Goal: Transaction & Acquisition: Purchase product/service

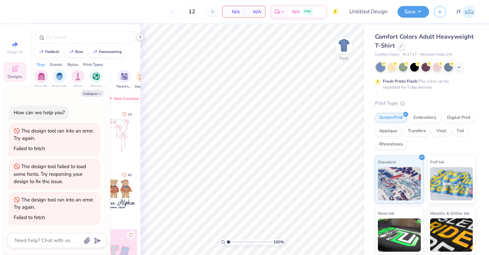
click at [141, 36] on icon at bounding box center [140, 36] width 5 height 5
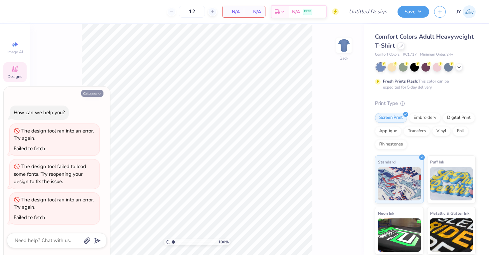
click at [96, 92] on button "Collapse" at bounding box center [92, 93] width 22 height 7
type textarea "x"
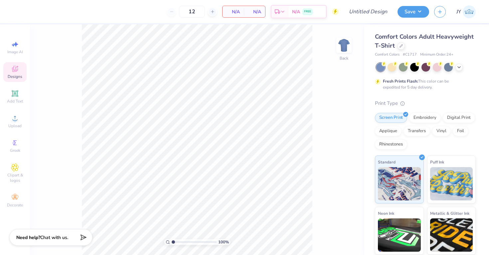
click at [23, 73] on div "Designs" at bounding box center [14, 72] width 23 height 20
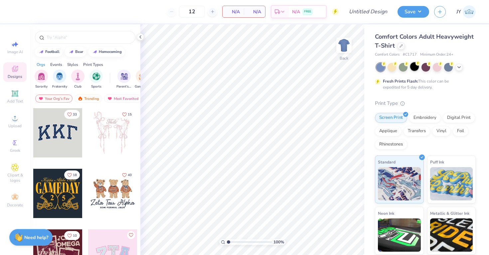
click at [414, 68] on div at bounding box center [414, 66] width 9 height 9
click at [18, 98] on div "Add Text" at bounding box center [14, 97] width 23 height 20
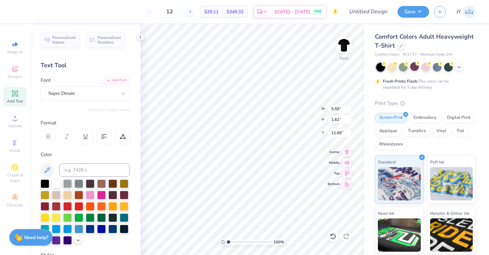
scroll to position [0, 2]
type textarea "Sigma Phi Delta"
type input "3.00"
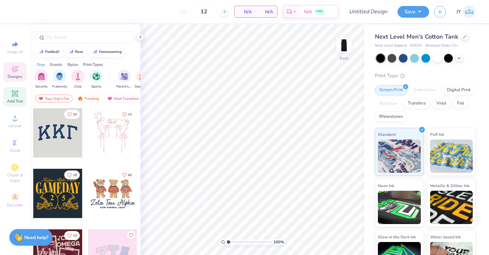
click at [16, 99] on span "Add Text" at bounding box center [15, 101] width 16 height 5
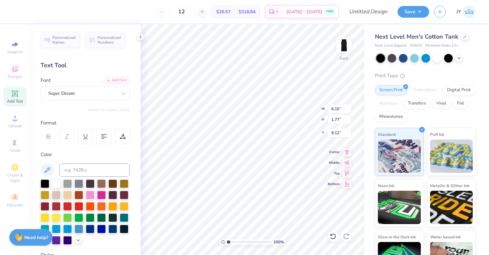
scroll to position [1, 0]
type textarea "Sigma Phi Delta"
click at [344, 148] on icon at bounding box center [346, 151] width 9 height 8
click at [347, 149] on icon at bounding box center [347, 151] width 4 height 6
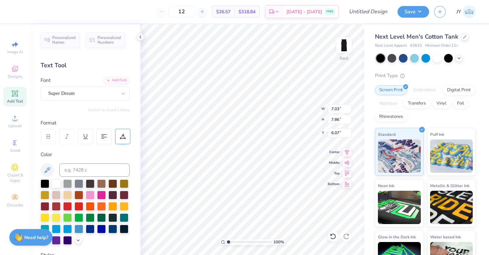
click at [121, 138] on icon at bounding box center [122, 138] width 5 height 0
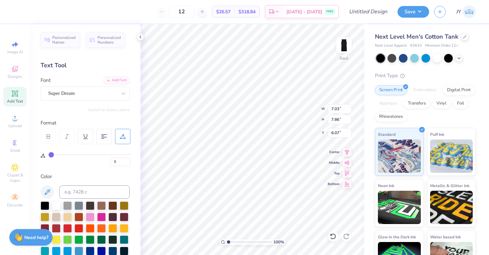
click at [100, 149] on div "0" at bounding box center [86, 155] width 90 height 22
click at [104, 136] on 378 at bounding box center [102, 136] width 3 height 0
click at [104, 138] on 379 at bounding box center [104, 138] width 3 height 0
click at [104, 138] on 379 at bounding box center [105, 138] width 3 height 0
click at [104, 138] on 379 at bounding box center [102, 138] width 3 height 0
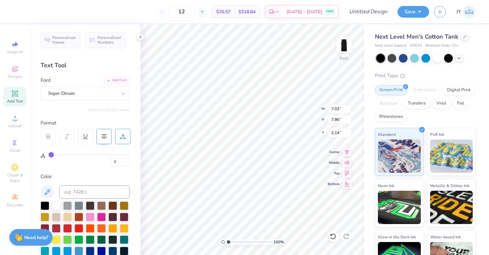
type input "2.14"
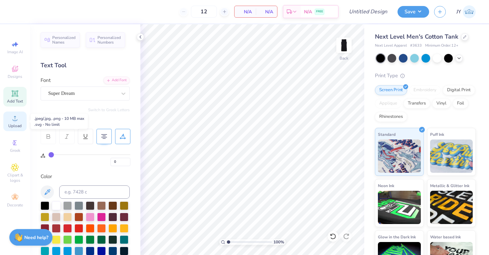
click at [8, 121] on div "Upload" at bounding box center [14, 121] width 23 height 20
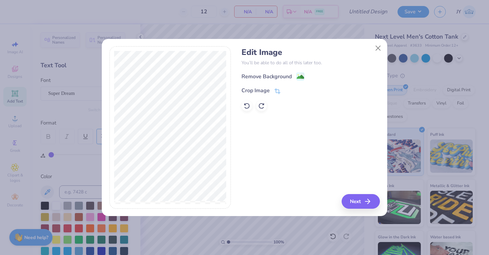
click at [273, 81] on div "Remove Background Crop Image" at bounding box center [311, 91] width 138 height 39
click at [271, 74] on div "Remove Background" at bounding box center [267, 77] width 50 height 8
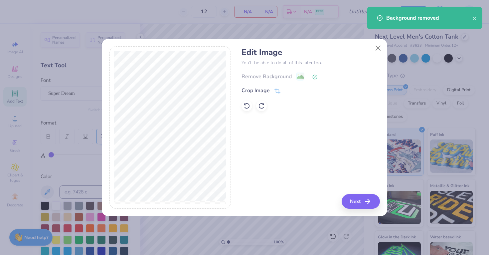
click at [313, 77] on icon at bounding box center [315, 77] width 4 height 4
click at [287, 78] on div "Remove Background" at bounding box center [311, 76] width 138 height 8
click at [285, 76] on div "Remove Background" at bounding box center [311, 76] width 138 height 8
click at [244, 106] on icon at bounding box center [247, 105] width 7 height 7
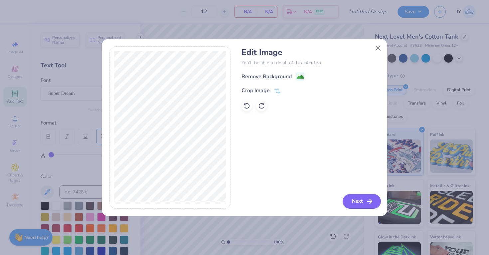
click at [360, 197] on button "Next" at bounding box center [362, 201] width 38 height 15
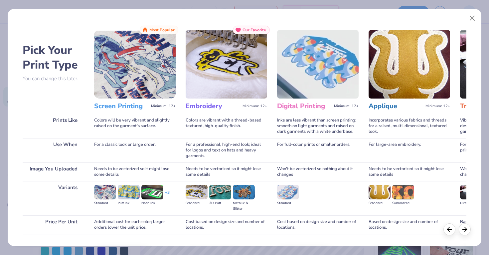
scroll to position [44, 0]
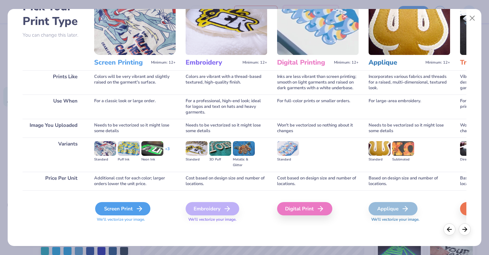
click at [137, 209] on icon at bounding box center [139, 209] width 8 height 8
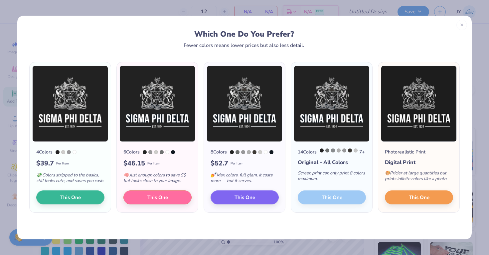
click at [340, 205] on div "14 Colors 7 + Original - All Colors Screen print can only print 8 colors maximu…" at bounding box center [331, 177] width 81 height 71
click at [404, 200] on button "This One" at bounding box center [419, 196] width 68 height 14
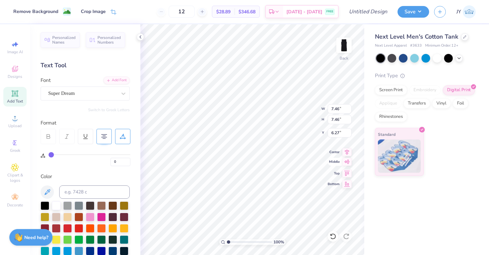
type input "3.56"
type input "8.66"
type input "9.57"
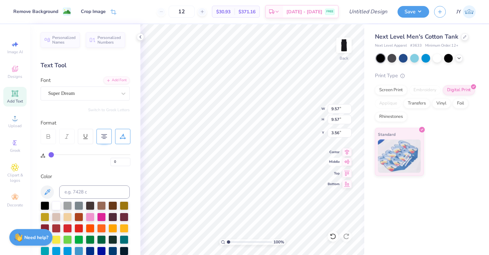
type input "3.94"
type input "2.15"
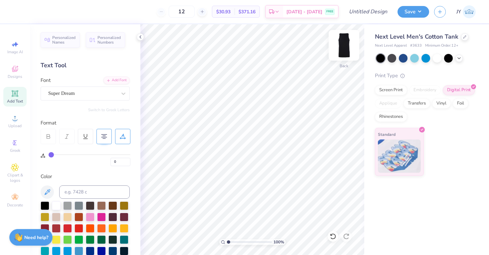
click at [343, 44] on img at bounding box center [344, 45] width 27 height 27
click at [19, 99] on span "Add Text" at bounding box center [15, 101] width 16 height 5
type textarea "AFTERHOURS"
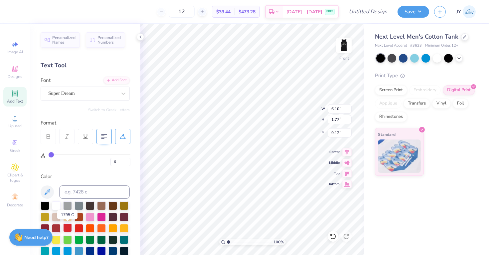
click at [67, 230] on div at bounding box center [67, 227] width 9 height 9
type textarea "SB.AFTERHOURS"
click at [56, 228] on div at bounding box center [56, 227] width 9 height 9
type input "8.79"
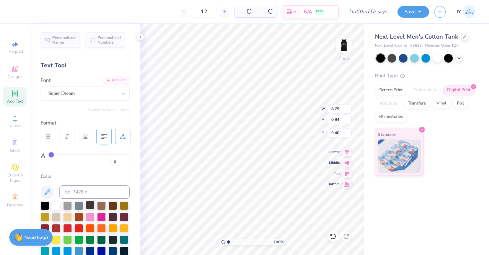
type input "0.84"
type input "7.44"
type textarea "AFTERHOURS"
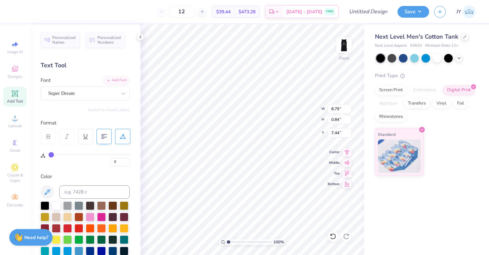
type input "7"
type input "16"
type input "26"
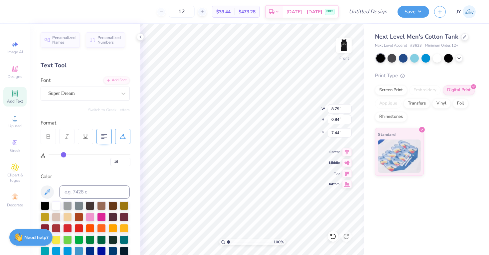
type input "26"
type input "31"
type input "35"
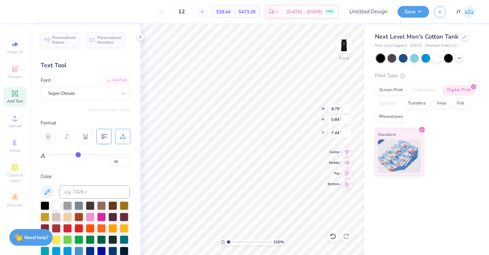
type input "37"
type input "39"
type input "40"
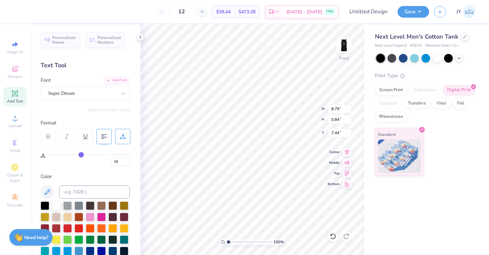
type input "40"
type input "41"
type input "40"
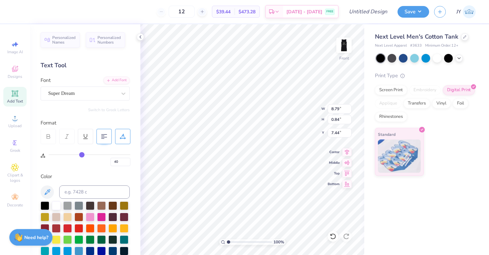
drag, startPoint x: 51, startPoint y: 154, endPoint x: 82, endPoint y: 156, distance: 30.7
click at [82, 155] on input "range" at bounding box center [90, 154] width 82 height 1
type input "36"
type input "24"
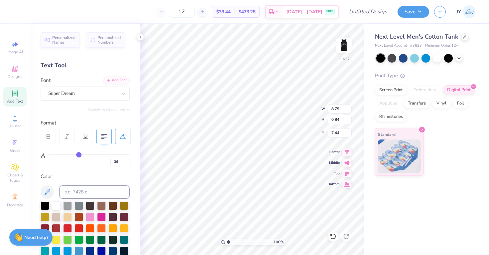
type input "24"
type input "8"
type input "0"
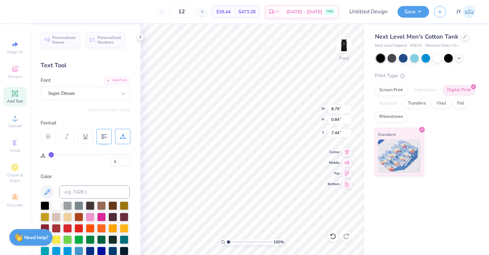
drag, startPoint x: 82, startPoint y: 156, endPoint x: 43, endPoint y: 156, distance: 38.3
click at [49, 155] on input "range" at bounding box center [90, 154] width 82 height 1
type input "4"
type input "10"
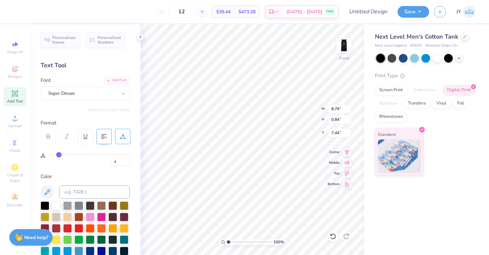
type input "10"
type input "16"
type input "20"
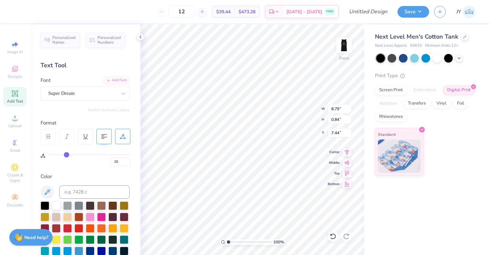
type input "24"
type input "27"
type input "31"
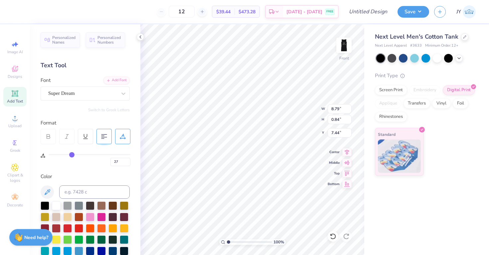
type input "31"
type input "34"
type input "37"
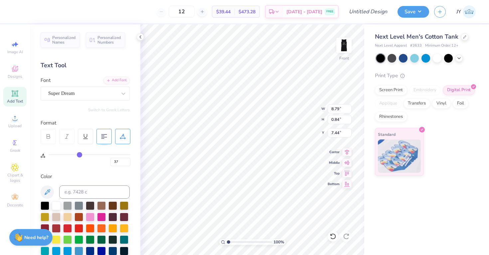
type input "38"
drag, startPoint x: 51, startPoint y: 154, endPoint x: 80, endPoint y: 155, distance: 29.0
click at [80, 155] on input "range" at bounding box center [90, 154] width 82 height 1
type input "37"
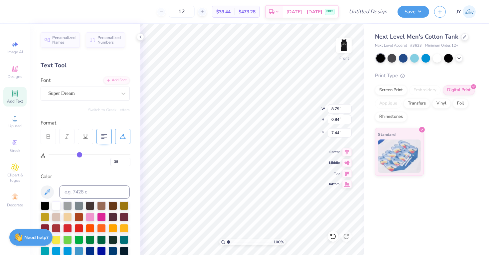
type input "37"
type input "36"
type input "35"
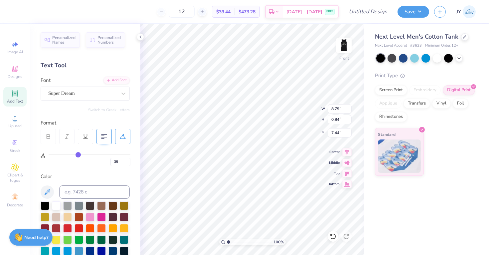
type input "34"
type input "33"
type input "32"
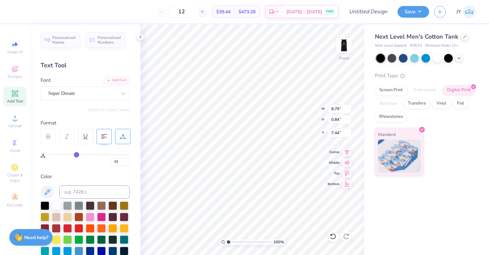
type input "32"
type input "31"
type input "30"
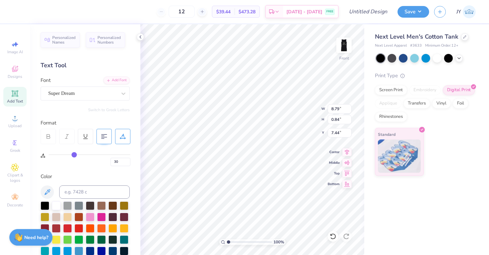
type input "29"
type input "30"
type input "31"
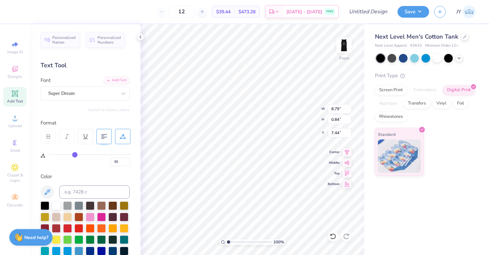
type input "31"
type input "30"
drag, startPoint x: 80, startPoint y: 154, endPoint x: 74, endPoint y: 155, distance: 6.0
type input "30"
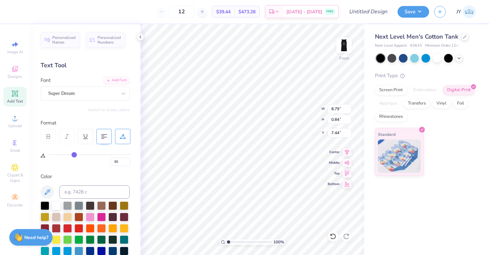
click at [74, 155] on input "range" at bounding box center [90, 154] width 82 height 1
click at [101, 165] on div "30" at bounding box center [90, 160] width 82 height 12
type textarea "A.FTERHOURS"
type input "32"
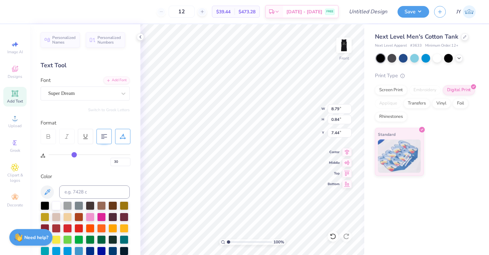
type input "32"
type input "24"
type input "19"
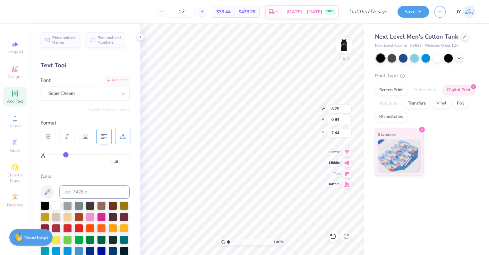
type input "13"
type input "10"
type input "8"
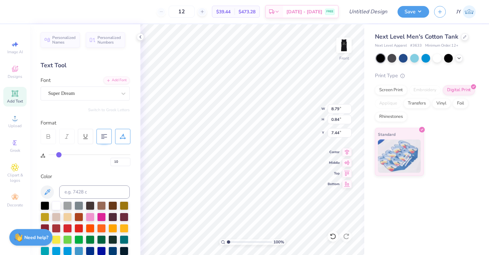
type input "8"
type input "7"
type input "6"
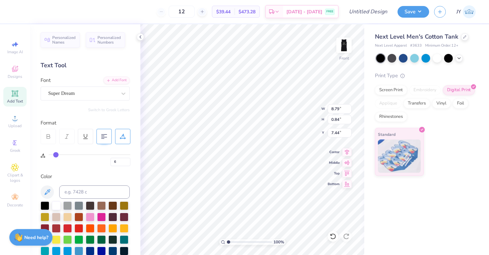
type input "5"
type input "4"
type input "2"
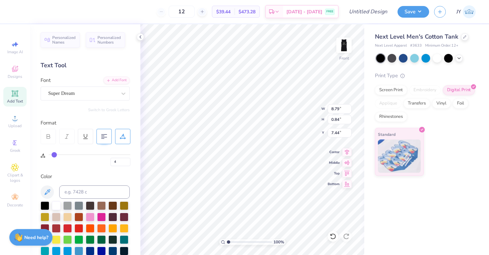
type input "2"
type input "0"
drag, startPoint x: 77, startPoint y: 153, endPoint x: 41, endPoint y: 152, distance: 35.3
type input "0"
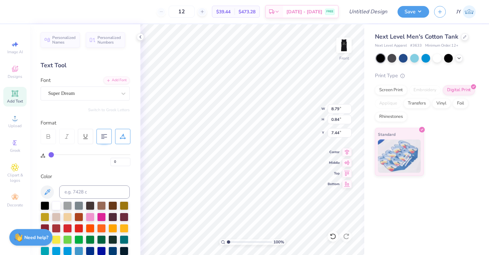
click at [49, 154] on input "range" at bounding box center [90, 154] width 82 height 1
type textarea "A.F.T.E.R.H.O.U.R.S"
type input "0.87"
click at [345, 44] on img at bounding box center [344, 45] width 27 height 27
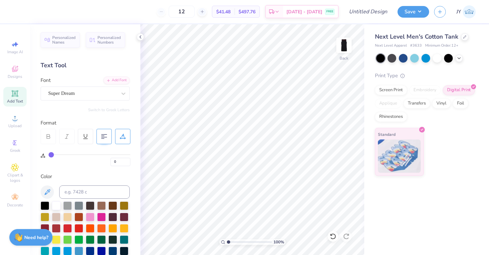
click at [345, 44] on img at bounding box center [343, 45] width 13 height 13
type input "3.31"
type input "7.12"
type input "10.73"
type input "0.94"
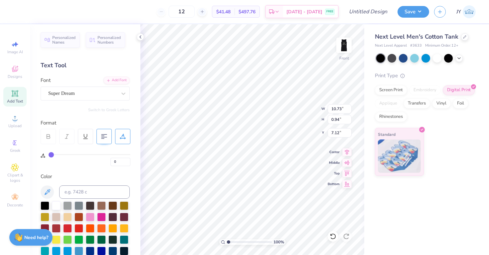
type input "12.05"
type input "1.05"
click at [103, 216] on div at bounding box center [101, 216] width 9 height 9
click at [91, 216] on div at bounding box center [90, 216] width 9 height 9
type input "6.43"
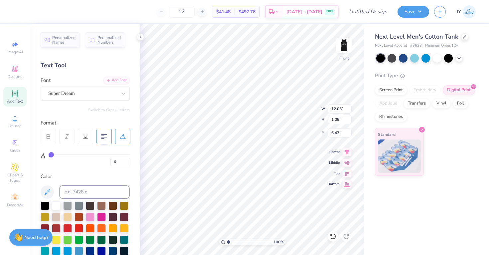
scroll to position [0, 1]
type textarea "AFTERHOURS"
click at [50, 136] on icon at bounding box center [48, 136] width 6 height 6
click at [48, 134] on icon at bounding box center [48, 135] width 3 height 2
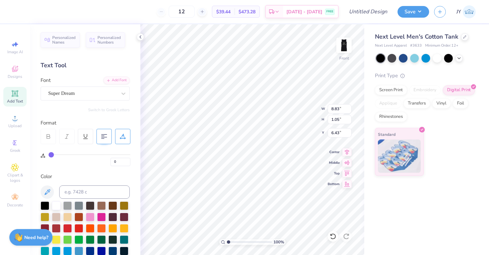
click at [48, 134] on icon at bounding box center [48, 135] width 3 height 2
click at [15, 98] on div "Add Text" at bounding box center [14, 97] width 23 height 20
click at [48, 133] on icon at bounding box center [48, 136] width 6 height 6
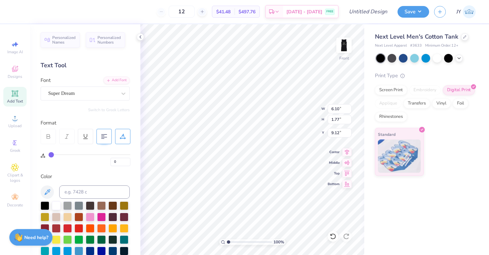
type textarea "Afterhours"
type input "8.83"
type input "1.05"
type input "6.43"
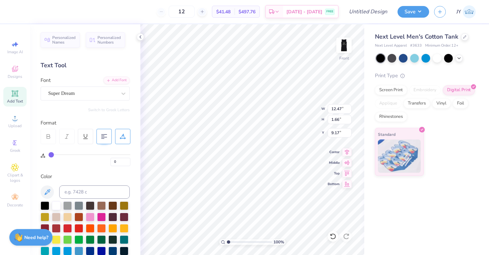
type input "6.66"
click at [87, 216] on div at bounding box center [90, 216] width 9 height 9
type input "7.55"
click at [22, 78] on span "Designs" at bounding box center [15, 76] width 15 height 5
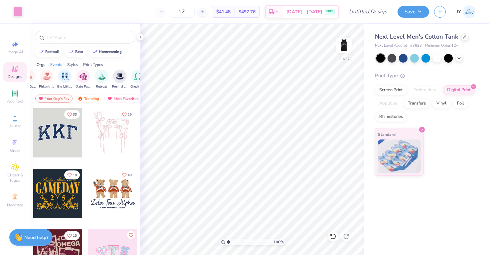
scroll to position [0, 148]
click at [86, 76] on img "filter for Date Parties & Socials" at bounding box center [87, 76] width 8 height 8
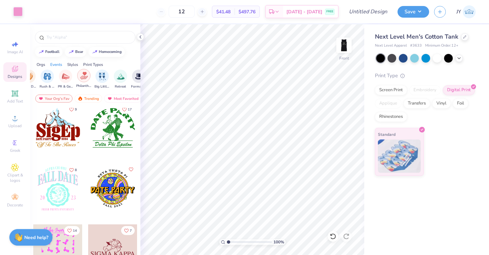
scroll to position [0, 131]
click at [63, 75] on img "filter for PR & General" at bounding box center [66, 76] width 8 height 8
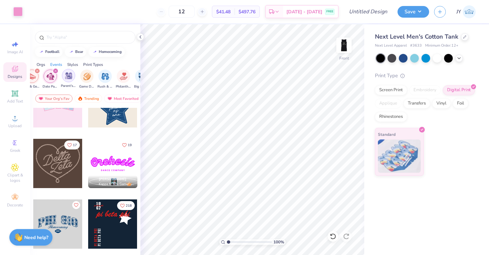
scroll to position [0, 89]
click at [42, 69] on div "filter for PR & General" at bounding box center [41, 71] width 6 height 6
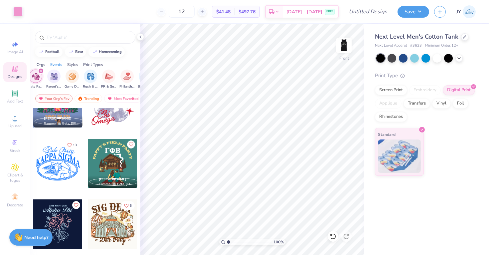
click at [40, 69] on div "filter for Date Parties & Socials" at bounding box center [41, 71] width 6 height 6
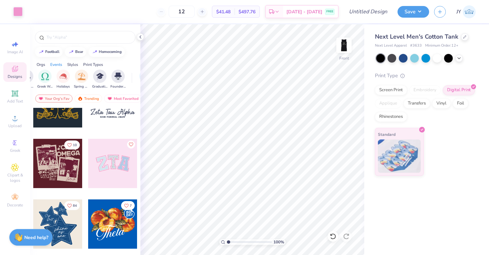
scroll to position [0, 246]
click at [74, 76] on div "filter for Spring Break" at bounding box center [79, 75] width 13 height 13
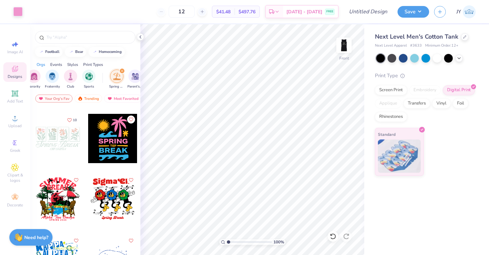
scroll to position [0, 0]
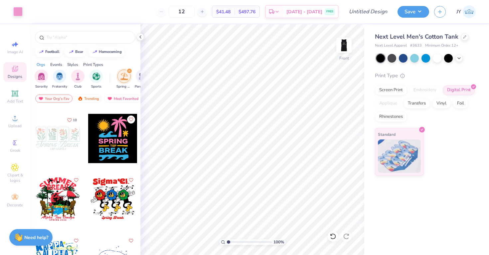
click at [129, 69] on div "filter for Spring Break" at bounding box center [129, 71] width 6 height 6
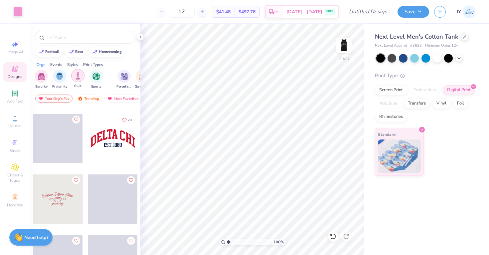
click at [79, 72] on img "filter for Club" at bounding box center [77, 76] width 7 height 8
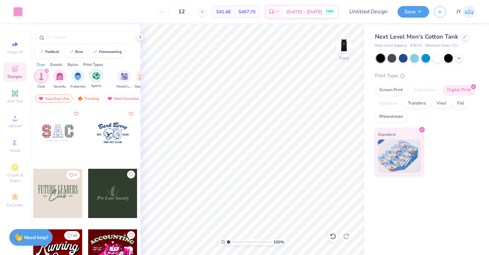
click at [93, 78] on img "filter for Sports" at bounding box center [97, 76] width 8 height 8
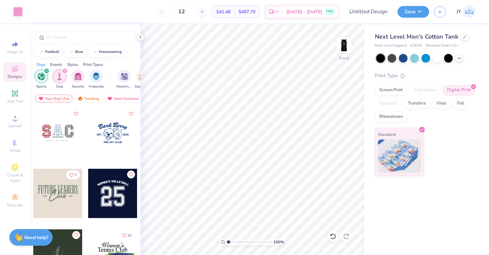
click at [66, 69] on div "filter for Club" at bounding box center [65, 71] width 6 height 6
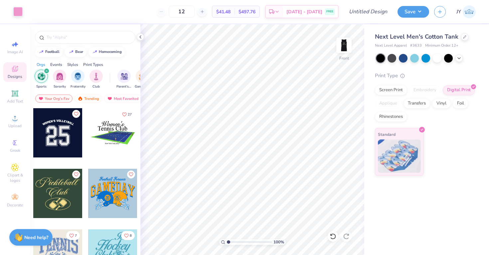
click at [46, 70] on icon "filter for Sports" at bounding box center [46, 71] width 3 height 3
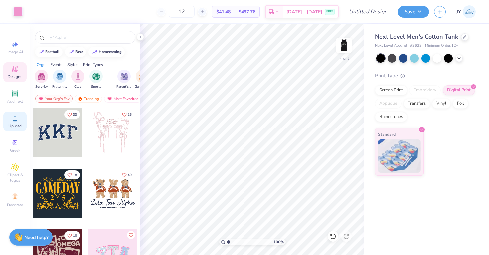
click at [19, 119] on icon at bounding box center [15, 118] width 8 height 8
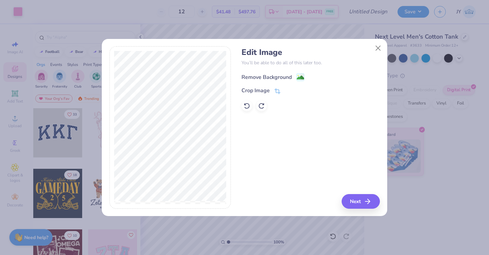
click at [265, 73] on div "Remove Background" at bounding box center [267, 77] width 50 height 8
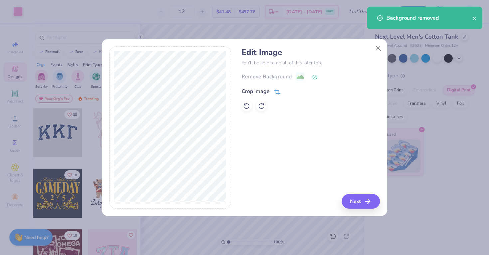
click at [264, 88] on div "Crop Image" at bounding box center [256, 91] width 28 height 8
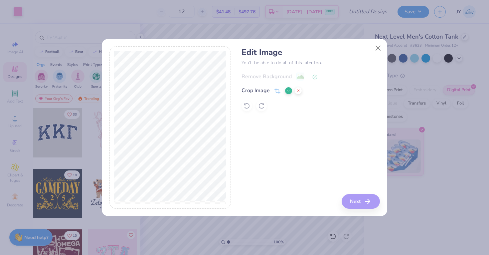
click at [327, 183] on div "Edit Image You’ll be able to do all of this later too. Remove Background Crop I…" at bounding box center [311, 127] width 138 height 162
click at [297, 90] on line at bounding box center [298, 91] width 2 height 2
click at [358, 197] on button "Next" at bounding box center [362, 201] width 38 height 15
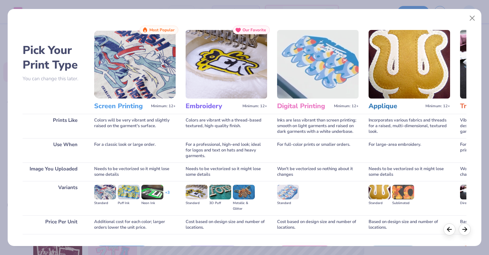
scroll to position [44, 0]
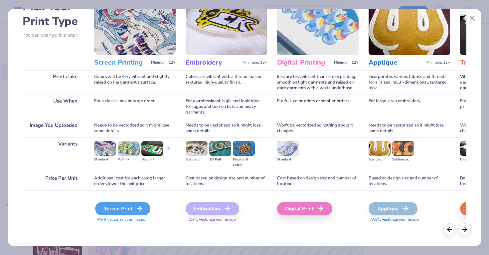
click at [123, 210] on div "Screen Print" at bounding box center [122, 208] width 55 height 13
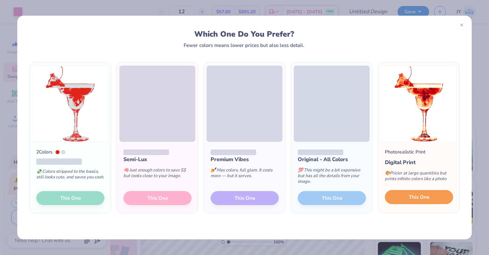
click at [401, 195] on button "This One" at bounding box center [419, 197] width 68 height 14
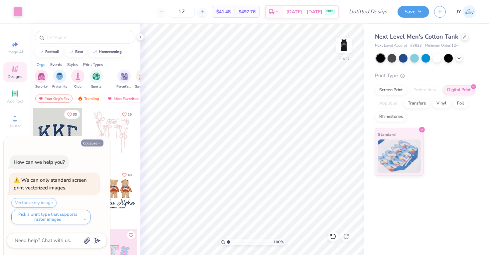
click at [90, 141] on button "Collapse" at bounding box center [92, 142] width 22 height 7
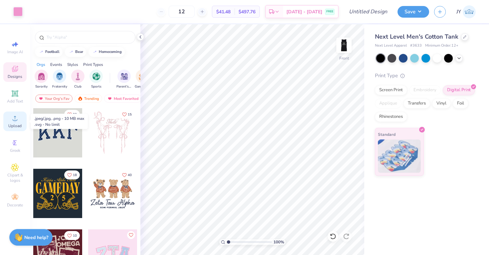
click at [7, 117] on div "Upload" at bounding box center [14, 121] width 23 height 20
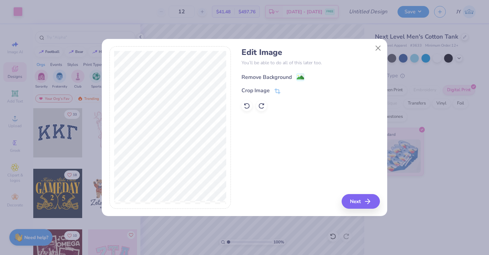
click at [297, 78] on image at bounding box center [300, 77] width 7 height 7
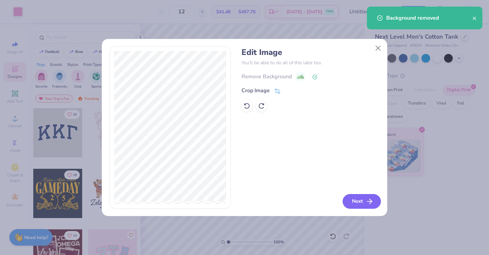
click at [356, 197] on button "Next" at bounding box center [362, 201] width 38 height 15
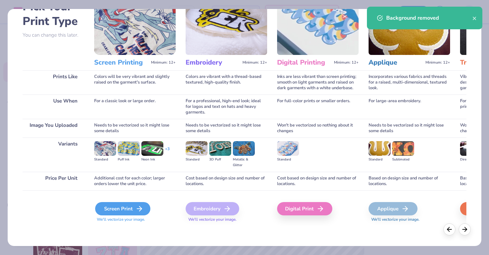
click at [128, 206] on div "Screen Print" at bounding box center [122, 208] width 55 height 13
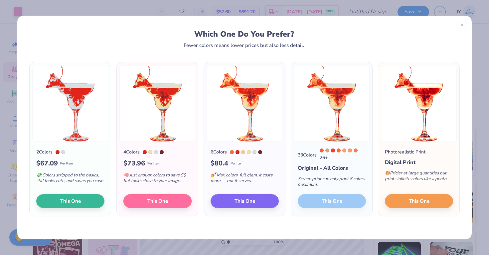
click at [335, 201] on div "33 Colors 26 + Original - All Colors Screen print can only print 8 colors maxim…" at bounding box center [331, 179] width 81 height 74
click at [460, 22] on icon at bounding box center [462, 24] width 5 height 5
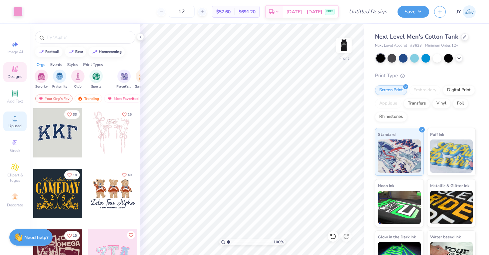
click at [7, 116] on div "Upload" at bounding box center [14, 121] width 23 height 20
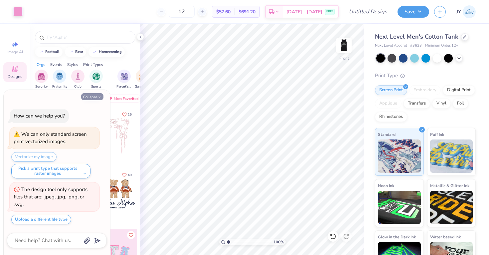
click at [88, 97] on button "Collapse" at bounding box center [92, 96] width 22 height 7
type textarea "x"
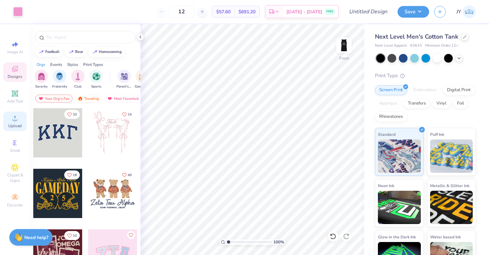
click at [16, 120] on circle at bounding box center [15, 120] width 4 height 4
click at [10, 128] on div "Upload" at bounding box center [14, 121] width 23 height 20
click at [13, 120] on icon at bounding box center [15, 118] width 8 height 8
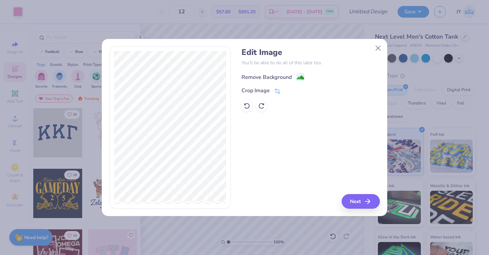
click at [296, 74] on div "Remove Background" at bounding box center [273, 77] width 63 height 8
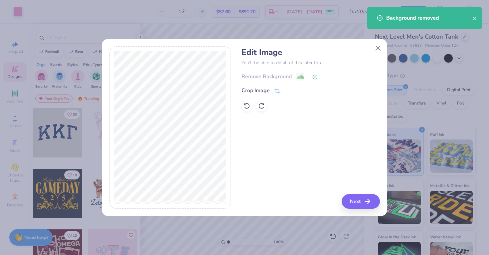
click at [301, 78] on div "Remove Background" at bounding box center [311, 76] width 138 height 8
click at [315, 77] on polyline at bounding box center [315, 76] width 3 height 2
click at [246, 104] on icon at bounding box center [247, 105] width 7 height 7
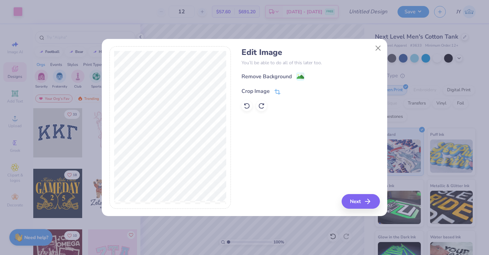
click at [275, 92] on icon at bounding box center [278, 92] width 6 height 6
click at [251, 175] on div "Edit Image You’ll be able to do all of this later too. Remove Background Crop I…" at bounding box center [244, 127] width 271 height 162
click at [288, 91] on polyline at bounding box center [289, 91] width 3 height 2
click at [356, 200] on button "Next" at bounding box center [362, 201] width 38 height 15
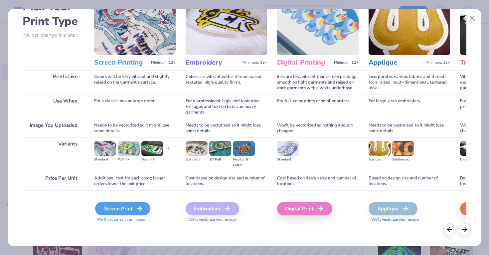
click at [133, 204] on div "Screen Print" at bounding box center [122, 208] width 55 height 13
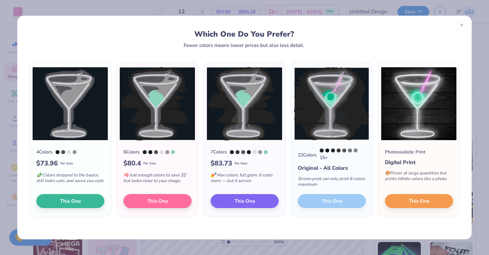
click at [345, 202] on div "22 Colors 15 + Original - All Colors Screen print can only print 8 colors maxim…" at bounding box center [331, 179] width 81 height 74
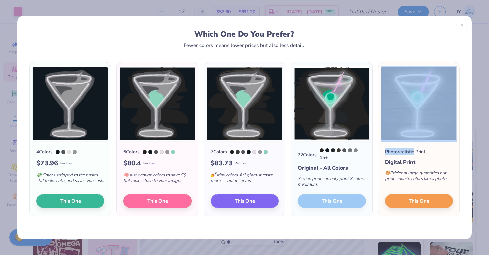
click at [345, 202] on div "22 Colors 15 + Original - All Colors Screen print can only print 8 colors maxim…" at bounding box center [331, 179] width 81 height 74
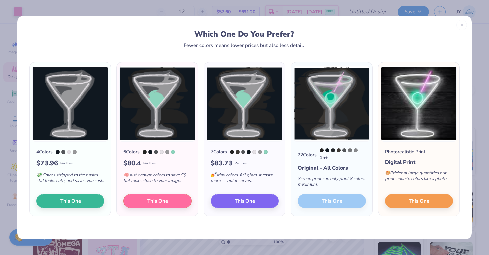
click at [365, 184] on div "Screen print can only print 8 colors maximum." at bounding box center [332, 183] width 68 height 22
click at [415, 203] on span "This One" at bounding box center [419, 200] width 21 height 8
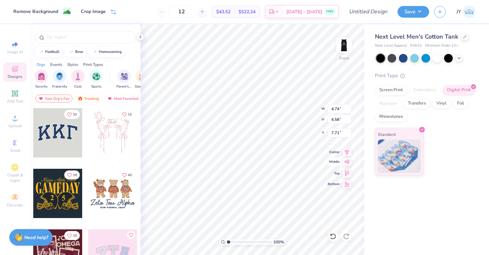
type input "1.82"
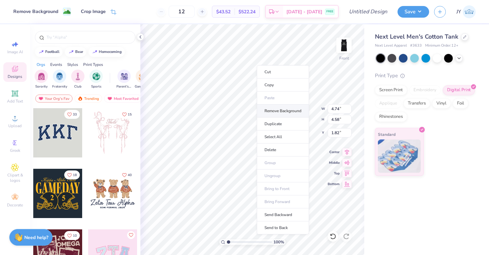
click at [283, 113] on li "Remove Background" at bounding box center [283, 110] width 52 height 13
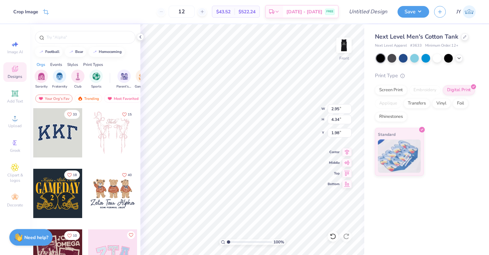
type input "4.31"
type input "0.77"
type input "2.50"
type input "3.68"
type input "0.78"
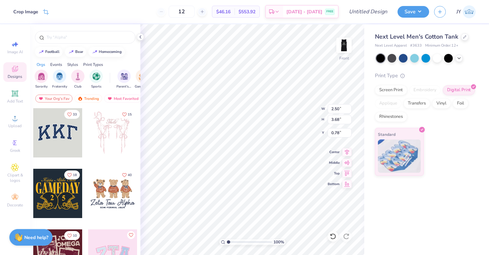
type input "12.47"
type input "1.66"
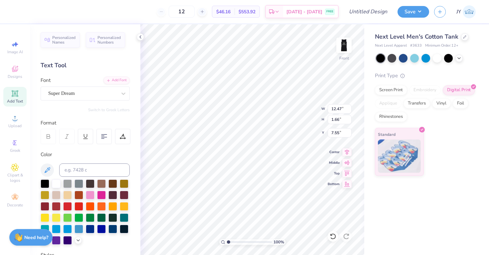
type input "5.61"
type input "9.05"
type input "3.53"
type input "9.24"
type input "1.23"
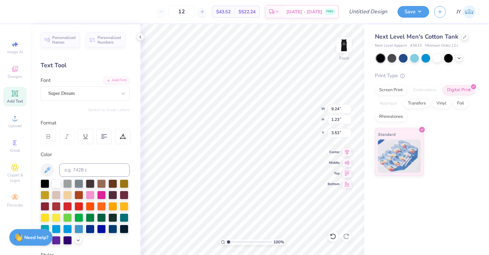
type input "11.00"
type input "1.47"
type input "2.50"
type input "3.68"
type input "9.05"
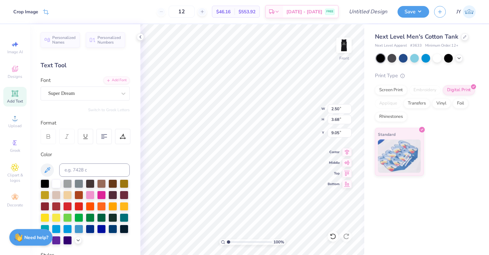
type input "2.01"
type input "2.94"
type input "0.50"
type input "5.80"
type input "5.35"
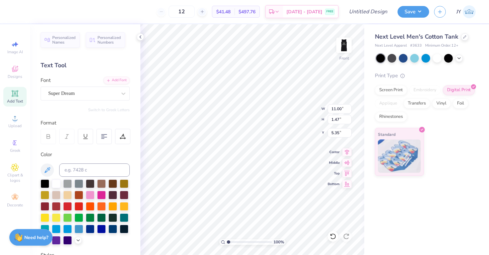
type input "2.01"
type input "2.94"
type input "10.71"
type input "4.02"
type input "5.88"
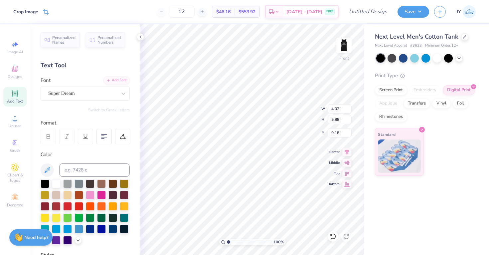
type input "0.94"
type input "11.00"
type input "1.47"
type input "11.34"
type input "11.73"
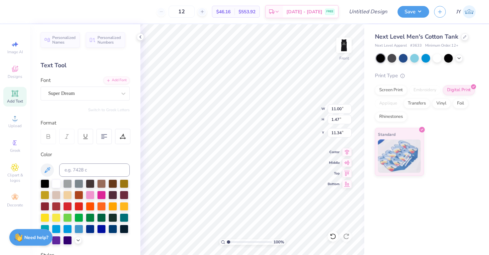
type input "1.56"
type input "8.05"
type input "4.02"
type input "5.88"
type input "0.94"
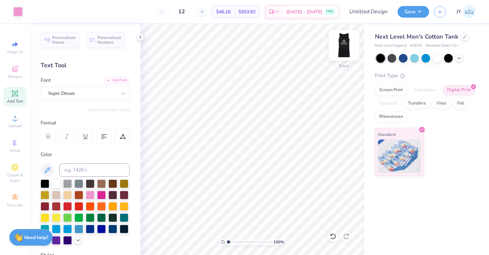
click at [340, 48] on img at bounding box center [344, 45] width 27 height 27
click at [340, 48] on img at bounding box center [343, 45] width 13 height 13
type input "7.54"
type input "0.92"
click at [418, 10] on button "Save" at bounding box center [414, 11] width 32 height 12
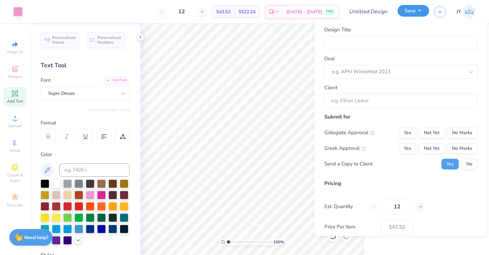
click at [418, 10] on button "Save" at bounding box center [414, 11] width 32 height 12
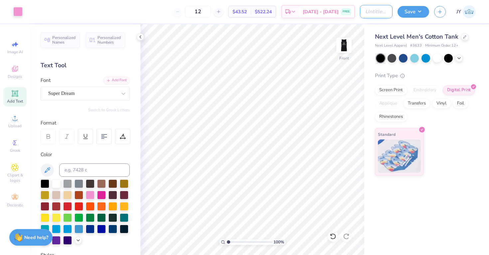
click at [385, 12] on input "Design Title" at bounding box center [376, 11] width 33 height 13
click at [345, 46] on img at bounding box center [344, 45] width 27 height 27
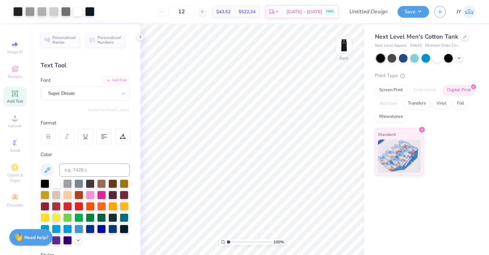
click at [323, 24] on div "Art colors 12 $43.52 Per Item $522.24 Total Est. Delivery Sep 10 - 13 FREE Desi…" at bounding box center [244, 127] width 489 height 255
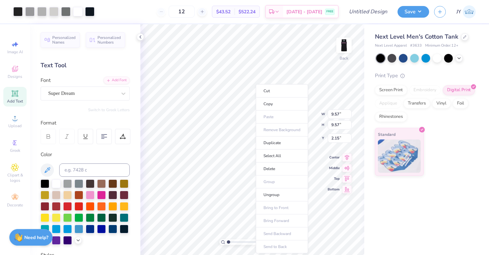
click at [279, 127] on ul "Cut Copy Paste Remove Background Duplicate Select All Delete Group Ungroup Brin…" at bounding box center [282, 168] width 52 height 169
click at [278, 126] on ul "Cut Copy Paste Remove Background Duplicate Select All Delete Group Ungroup Brin…" at bounding box center [280, 168] width 52 height 169
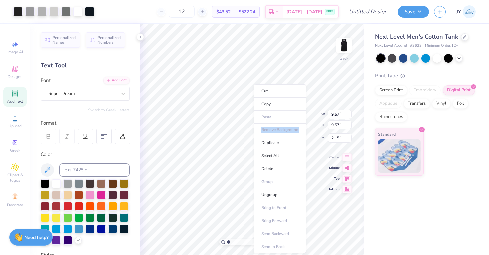
click at [278, 126] on ul "Cut Copy Paste Remove Background Duplicate Select All Delete Group Ungroup Brin…" at bounding box center [280, 168] width 52 height 169
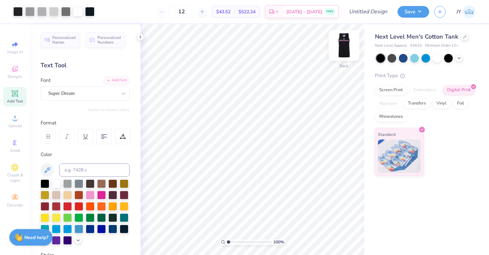
click at [341, 49] on img at bounding box center [344, 45] width 27 height 27
click at [342, 46] on img at bounding box center [344, 45] width 27 height 27
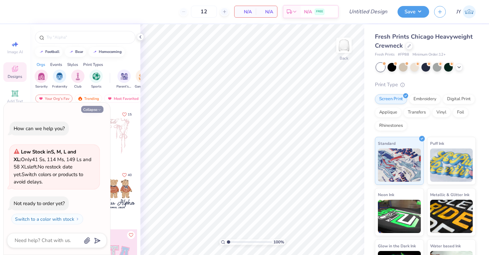
click at [96, 110] on button "Collapse" at bounding box center [92, 109] width 22 height 7
type textarea "x"
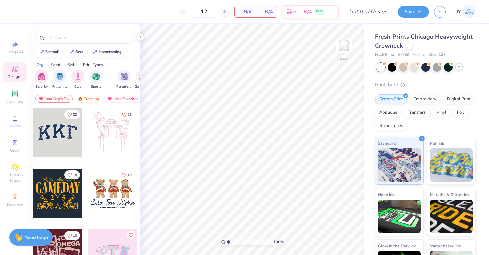
click at [459, 68] on icon at bounding box center [459, 66] width 5 height 5
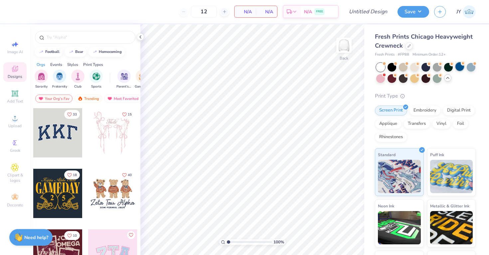
click at [460, 65] on div at bounding box center [460, 66] width 9 height 9
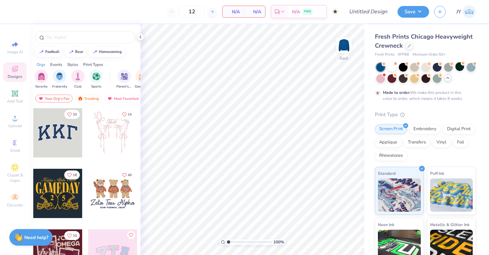
type input "50"
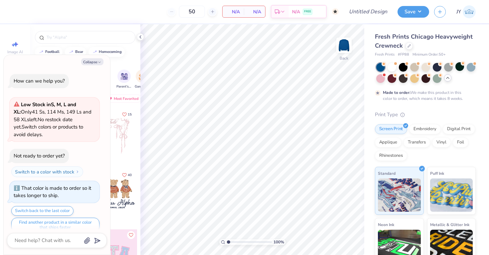
scroll to position [8, 0]
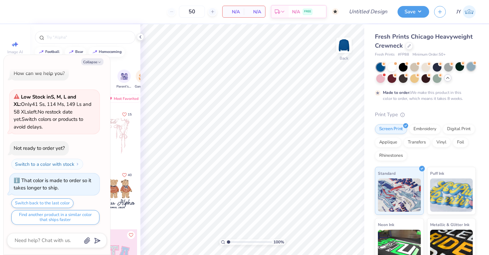
click at [474, 66] on div at bounding box center [471, 66] width 9 height 9
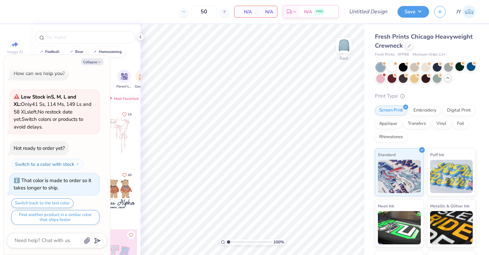
scroll to position [130, 0]
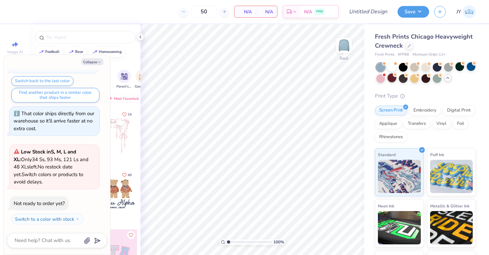
click at [394, 76] on circle at bounding box center [395, 74] width 5 height 5
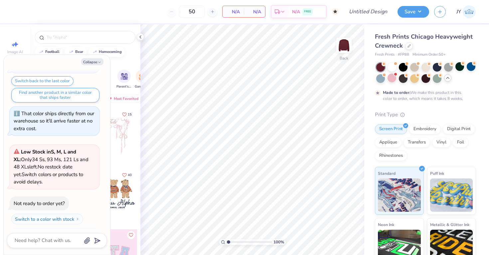
scroll to position [185, 0]
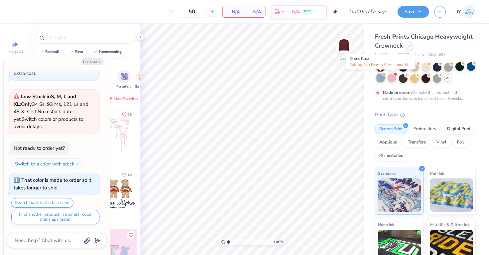
click at [379, 75] on div at bounding box center [380, 78] width 9 height 9
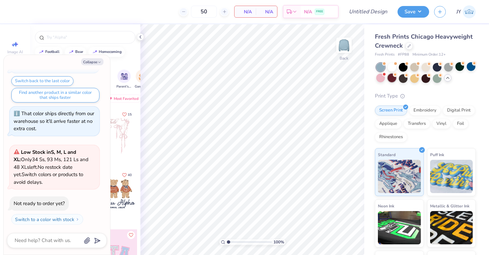
click at [392, 77] on div at bounding box center [392, 78] width 9 height 9
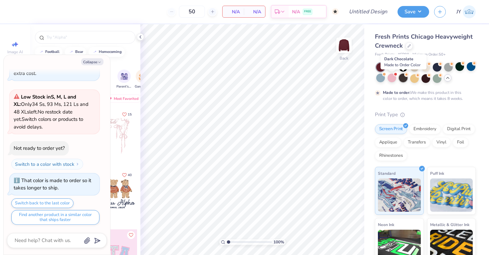
click at [405, 77] on div at bounding box center [403, 78] width 9 height 9
click at [403, 67] on div at bounding box center [403, 66] width 9 height 9
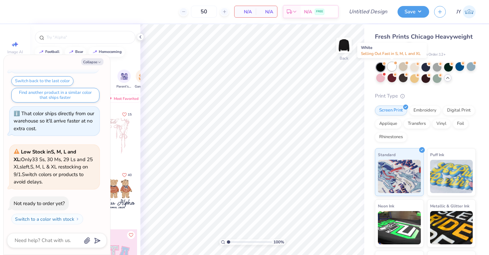
click at [395, 68] on div at bounding box center [392, 66] width 9 height 9
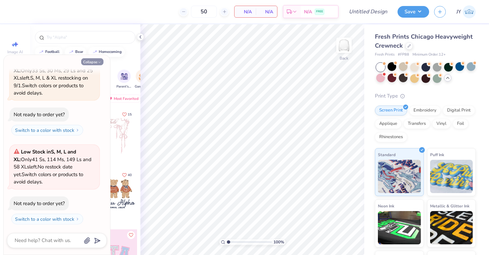
click at [93, 62] on button "Collapse" at bounding box center [92, 61] width 22 height 7
type textarea "x"
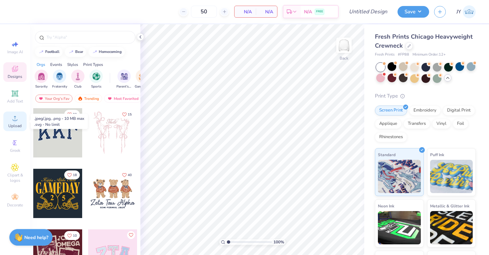
click at [18, 116] on icon at bounding box center [15, 118] width 8 height 8
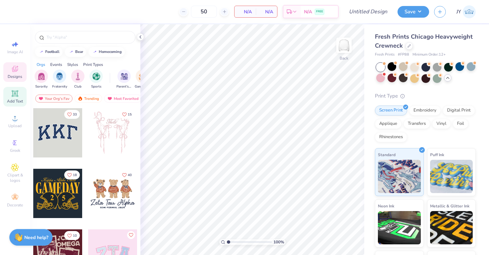
click at [11, 99] on span "Add Text" at bounding box center [15, 101] width 16 height 5
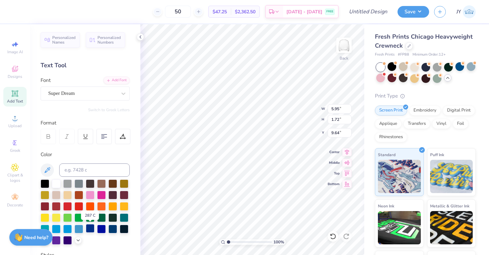
click at [90, 228] on div at bounding box center [90, 228] width 9 height 9
click at [67, 206] on div at bounding box center [67, 205] width 9 height 9
click at [87, 206] on div at bounding box center [90, 205] width 9 height 9
click at [82, 206] on div at bounding box center [79, 205] width 9 height 9
click at [65, 203] on div at bounding box center [67, 205] width 9 height 9
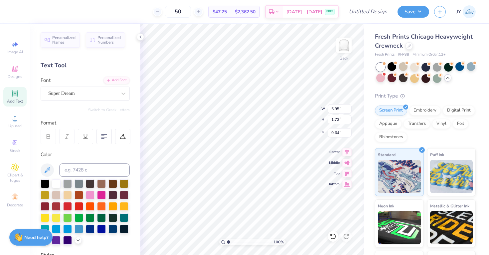
click at [73, 204] on div at bounding box center [85, 211] width 89 height 65
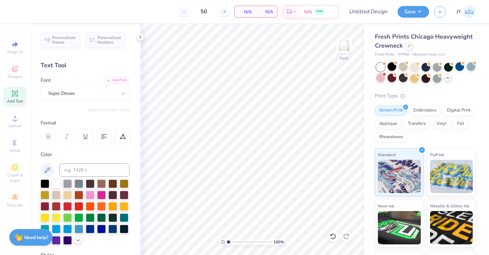
click at [16, 96] on icon at bounding box center [15, 93] width 6 height 6
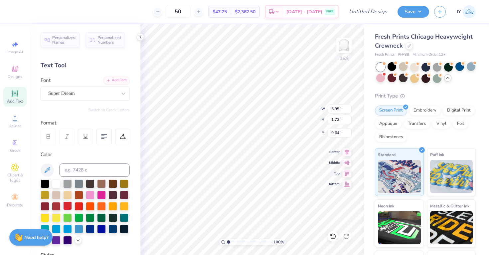
click at [64, 203] on div at bounding box center [67, 205] width 9 height 9
click at [47, 204] on div at bounding box center [45, 205] width 9 height 9
click at [52, 205] on div at bounding box center [56, 205] width 9 height 9
click at [69, 204] on div at bounding box center [67, 205] width 9 height 9
click at [81, 204] on div at bounding box center [79, 205] width 9 height 9
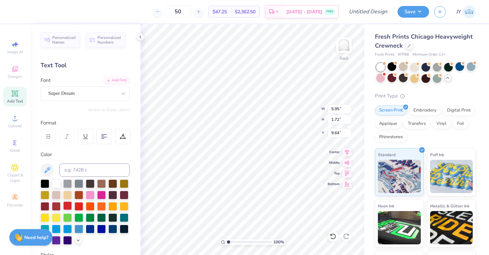
click at [71, 203] on div at bounding box center [67, 205] width 9 height 9
type textarea "Stony Brook Club Swim"
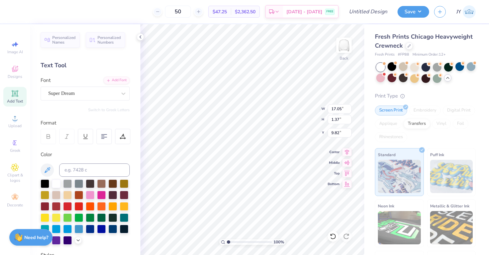
type input "4.68"
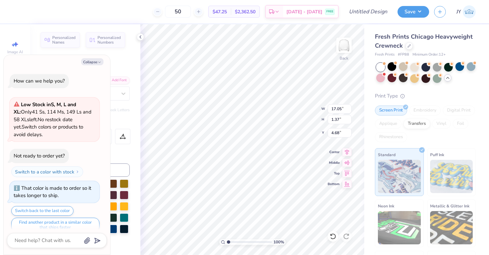
scroll to position [628, 0]
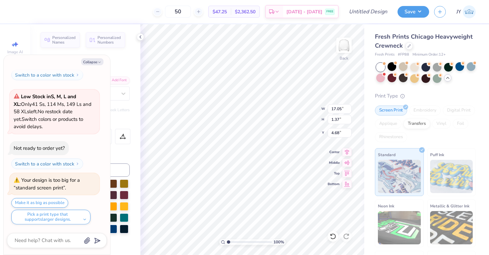
type textarea "x"
type input "3.00"
click at [96, 62] on button "Collapse" at bounding box center [92, 61] width 22 height 7
type textarea "x"
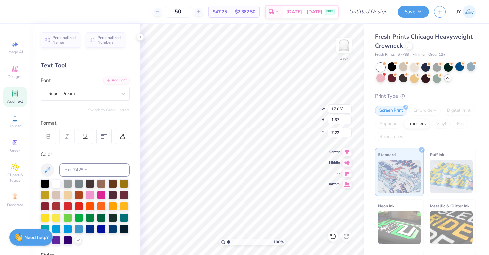
type input "5.12"
type input "4.75"
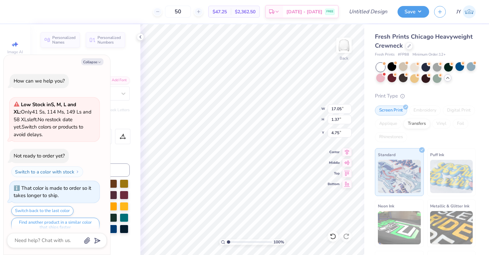
scroll to position [684, 0]
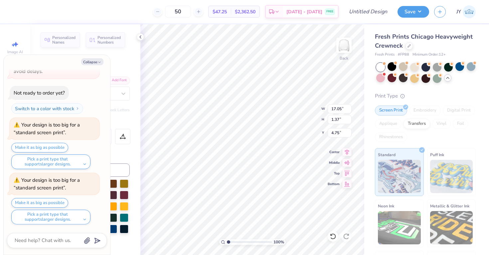
type textarea "x"
type input "4.27"
click at [94, 61] on button "Collapse" at bounding box center [92, 61] width 22 height 7
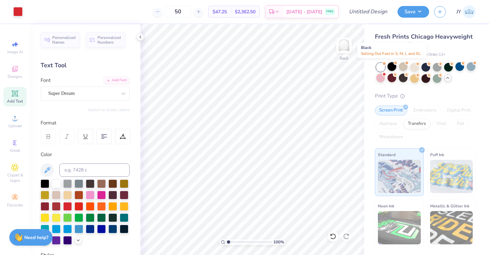
click at [394, 68] on div at bounding box center [392, 66] width 9 height 9
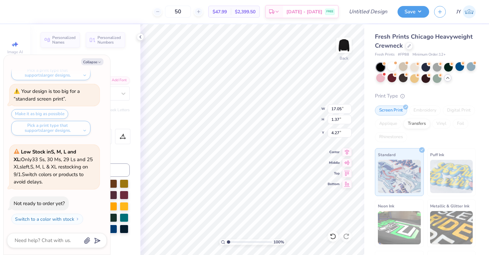
scroll to position [0, 3]
click at [90, 64] on button "Collapse" at bounding box center [92, 61] width 22 height 7
type textarea "x"
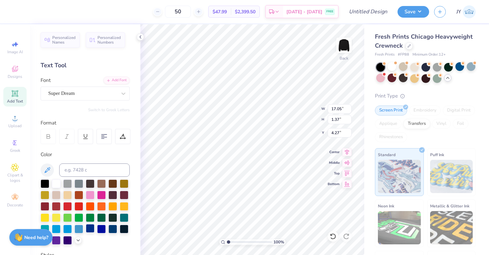
click at [90, 227] on div at bounding box center [90, 228] width 9 height 9
click at [98, 227] on div at bounding box center [101, 228] width 9 height 9
click at [109, 227] on div at bounding box center [112, 228] width 9 height 9
click at [56, 205] on div at bounding box center [56, 205] width 9 height 9
click at [66, 205] on div at bounding box center [67, 205] width 9 height 9
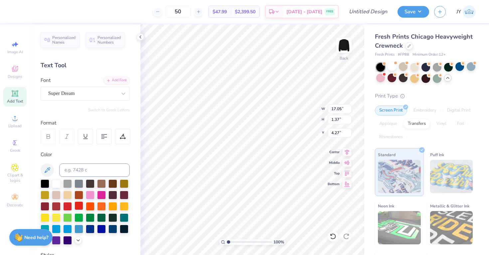
click at [77, 205] on div at bounding box center [79, 205] width 9 height 9
click at [79, 204] on div at bounding box center [79, 205] width 9 height 9
type input "3.00"
click at [99, 94] on div "Super Dream" at bounding box center [83, 93] width 70 height 10
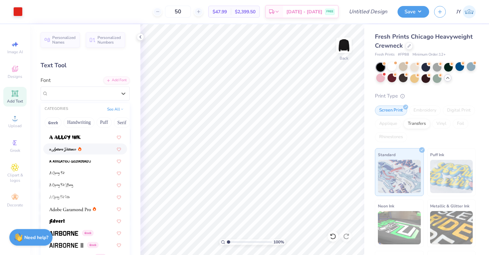
scroll to position [22, 0]
click at [94, 209] on icon at bounding box center [94, 208] width 3 height 4
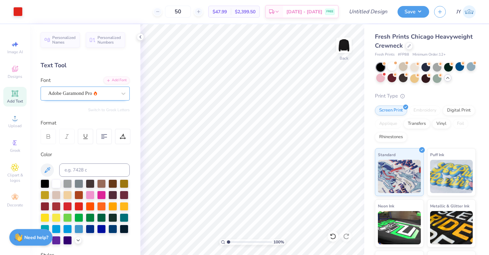
click at [97, 95] on div "Adobe Garamond Pro" at bounding box center [83, 93] width 70 height 10
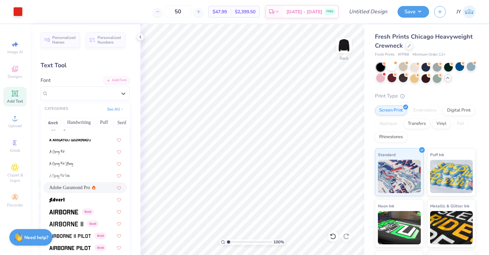
scroll to position [43, 0]
click at [73, 211] on img at bounding box center [63, 211] width 29 height 5
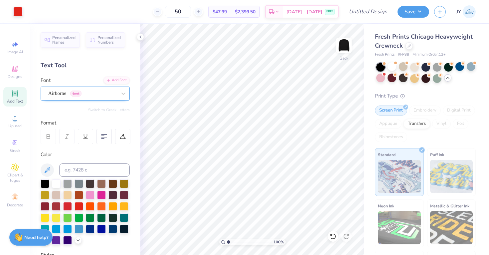
click at [102, 96] on div "Airborne Greek" at bounding box center [83, 93] width 70 height 10
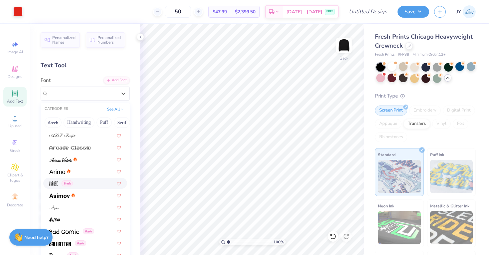
scroll to position [196, 0]
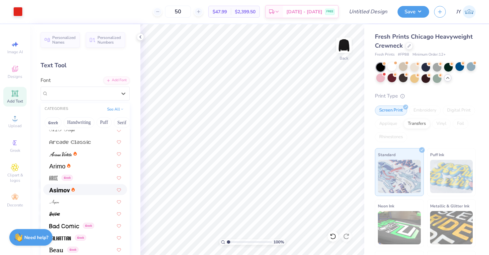
click at [83, 188] on div at bounding box center [85, 189] width 72 height 7
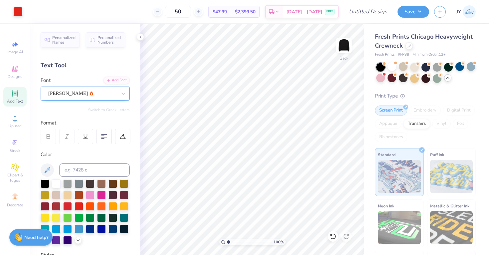
click at [85, 93] on div "Asimov" at bounding box center [83, 93] width 70 height 10
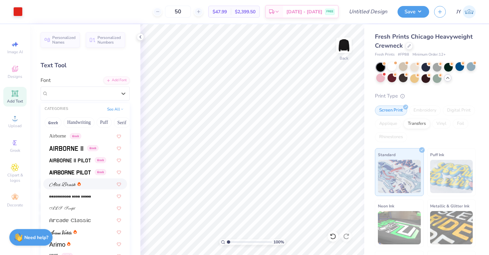
scroll to position [130, 0]
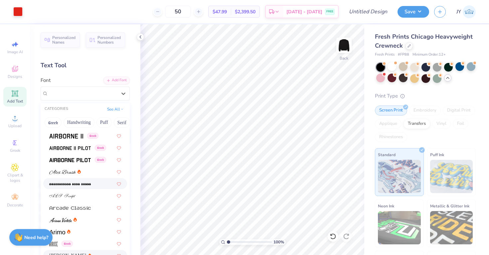
click at [89, 185] on img at bounding box center [70, 184] width 42 height 5
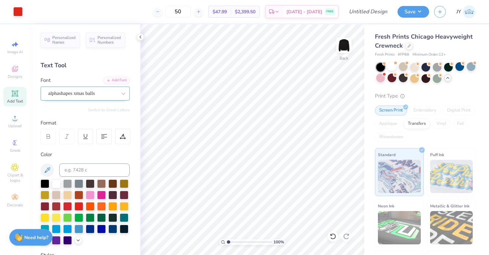
click at [96, 99] on div "alphashapes xmas balls" at bounding box center [85, 94] width 89 height 14
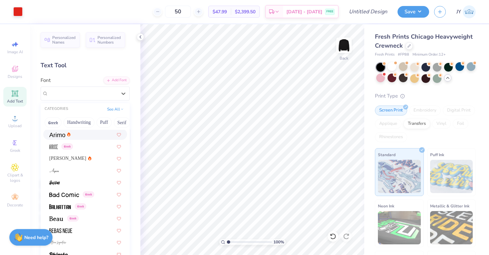
scroll to position [237, 0]
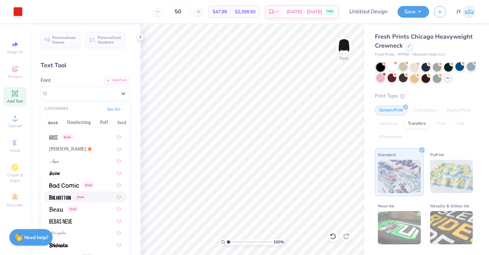
click at [69, 195] on img at bounding box center [60, 197] width 22 height 5
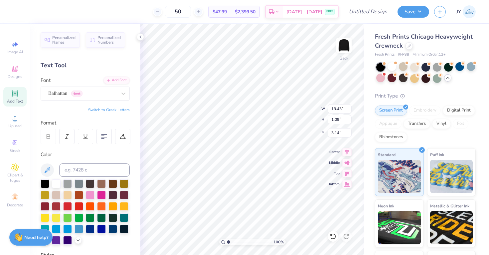
type input "3.00"
click at [99, 94] on div "Balhattan Greek" at bounding box center [83, 93] width 70 height 10
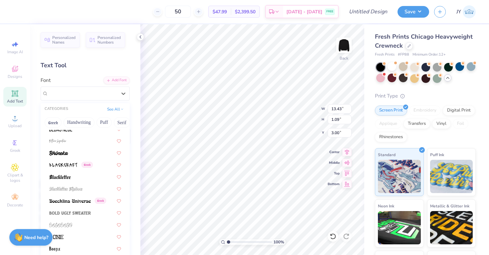
scroll to position [329, 0]
click at [86, 187] on div at bounding box center [85, 188] width 72 height 7
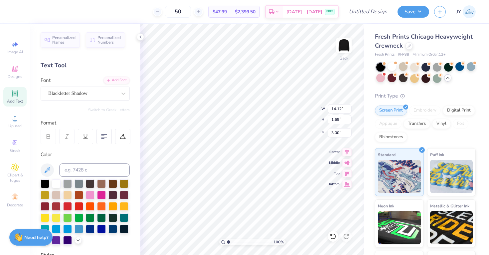
type input "14.12"
type input "1.69"
type input "2.70"
click at [77, 206] on div at bounding box center [79, 205] width 9 height 9
click at [77, 191] on div at bounding box center [79, 195] width 9 height 9
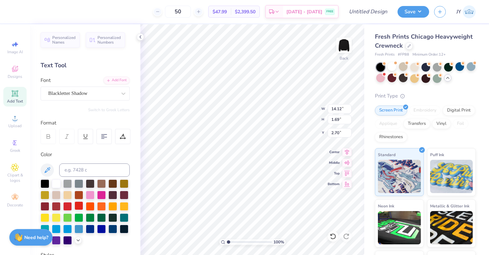
click at [79, 204] on div at bounding box center [79, 205] width 9 height 9
click at [393, 68] on div at bounding box center [392, 66] width 9 height 9
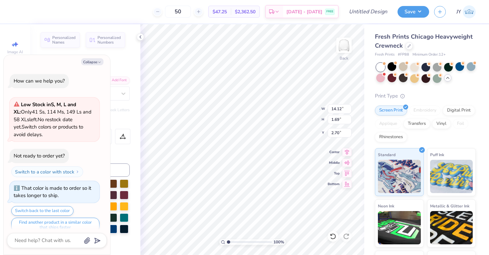
scroll to position [861, 0]
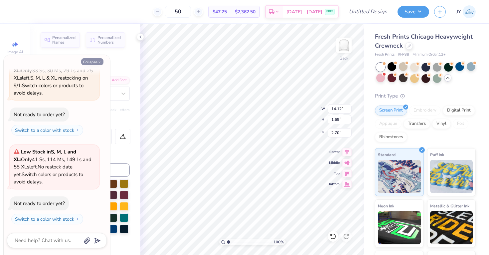
click at [99, 63] on icon "button" at bounding box center [100, 62] width 4 height 4
type textarea "x"
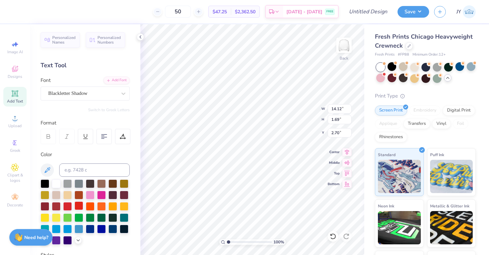
click at [77, 208] on div at bounding box center [79, 205] width 9 height 9
click at [47, 183] on div at bounding box center [45, 183] width 9 height 9
click at [56, 184] on div at bounding box center [56, 183] width 9 height 9
click at [88, 95] on div "Blackletter Shadow" at bounding box center [83, 93] width 70 height 10
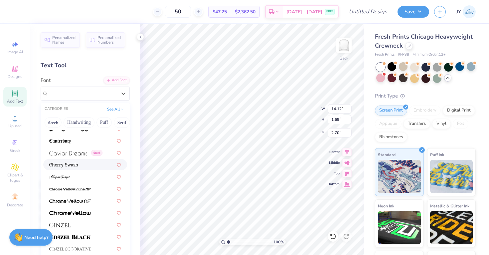
scroll to position [719, 0]
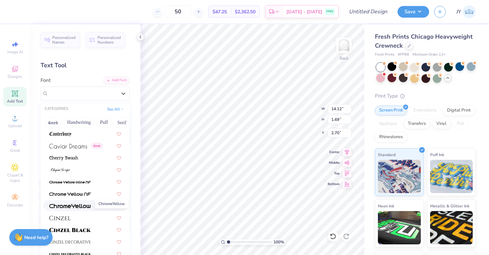
click at [88, 204] on img at bounding box center [70, 206] width 42 height 5
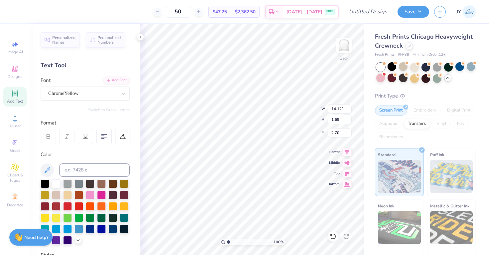
type input "16.76"
type input "1.57"
type input "2.76"
click at [47, 183] on div at bounding box center [45, 183] width 9 height 9
click at [389, 65] on div at bounding box center [392, 66] width 9 height 9
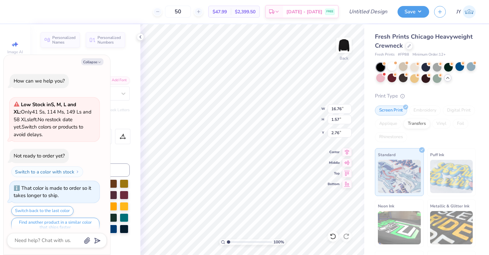
scroll to position [950, 0]
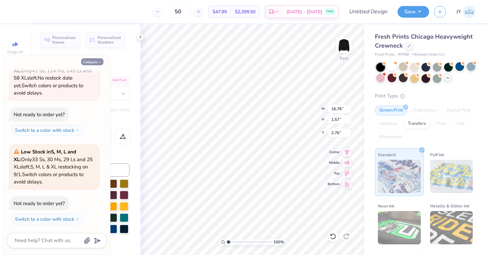
click at [98, 59] on button "Collapse" at bounding box center [92, 61] width 22 height 7
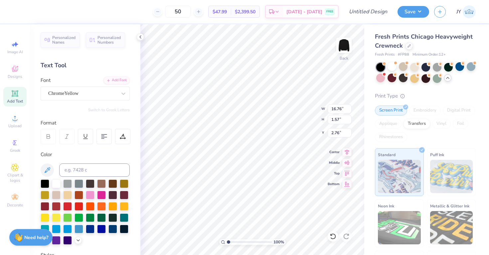
type textarea "x"
click at [56, 183] on div at bounding box center [56, 183] width 9 height 9
click at [72, 92] on div "ChromeYellow" at bounding box center [83, 93] width 70 height 10
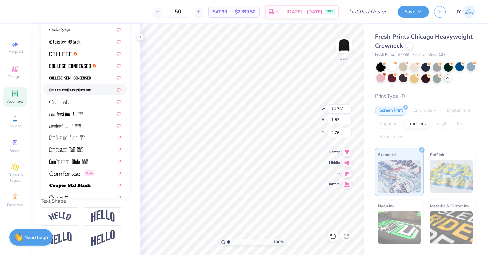
scroll to position [823, 0]
click at [71, 55] on img at bounding box center [60, 54] width 22 height 5
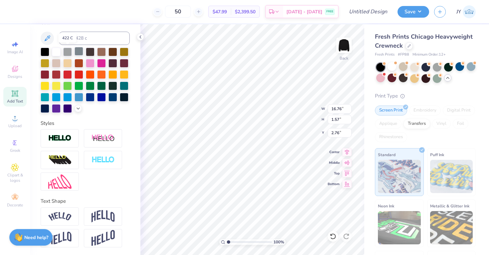
type input "16.20"
type input "1.08"
type input "3.00"
click at [69, 75] on div at bounding box center [67, 74] width 9 height 9
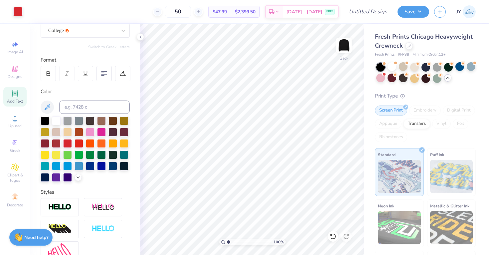
scroll to position [0, 0]
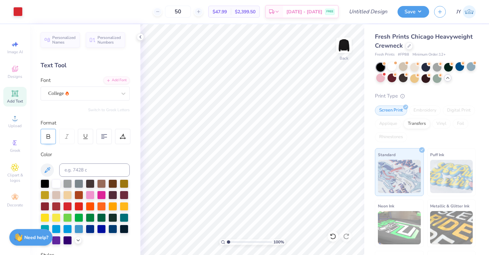
click at [47, 135] on icon at bounding box center [48, 136] width 6 height 6
type input "3.66"
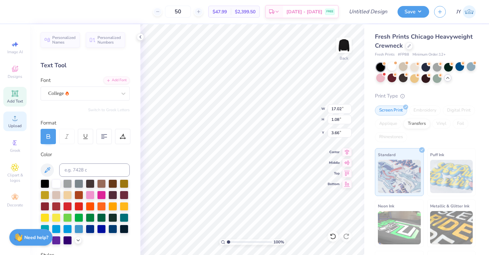
click at [20, 116] on div "Upload" at bounding box center [14, 121] width 23 height 20
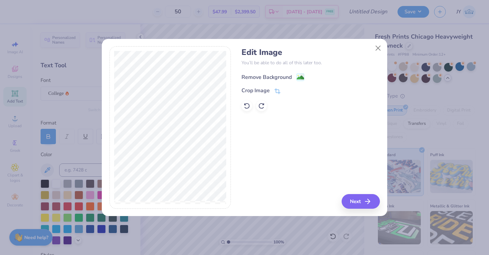
click at [300, 79] on image at bounding box center [300, 77] width 7 height 7
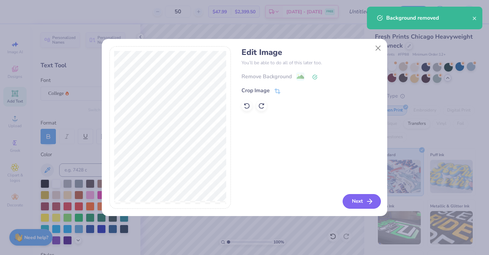
click at [358, 201] on button "Next" at bounding box center [362, 201] width 38 height 15
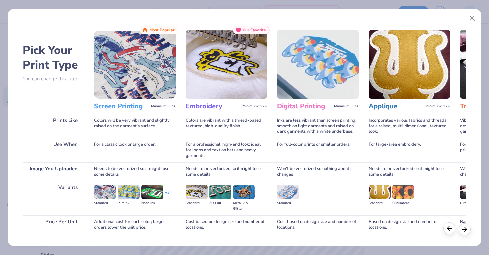
click at [450, 231] on icon at bounding box center [449, 228] width 7 height 7
click at [451, 229] on icon at bounding box center [449, 228] width 7 height 7
click at [475, 21] on button "Close" at bounding box center [472, 18] width 13 height 13
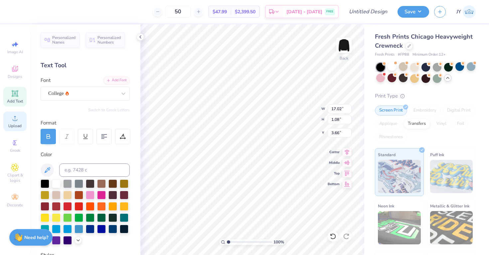
click at [16, 116] on icon at bounding box center [15, 118] width 8 height 8
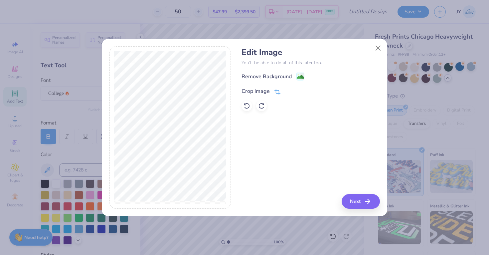
click at [274, 91] on div "Crop Image" at bounding box center [261, 91] width 39 height 8
click at [377, 47] on button "Close" at bounding box center [378, 48] width 13 height 13
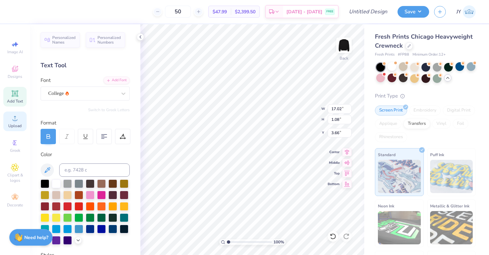
click at [17, 119] on icon at bounding box center [15, 118] width 8 height 8
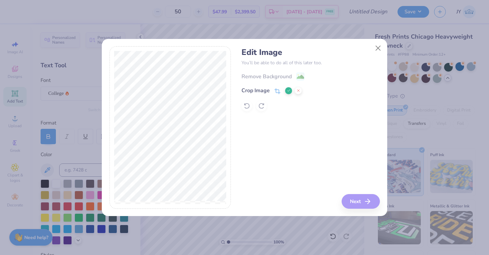
click at [299, 76] on div "Remove Background Crop Image" at bounding box center [311, 91] width 138 height 39
click at [286, 76] on div "Remove Background Crop Image" at bounding box center [311, 91] width 138 height 39
click at [288, 78] on div "Remove Background Crop Image" at bounding box center [311, 91] width 138 height 39
click at [276, 90] on icon at bounding box center [278, 91] width 6 height 6
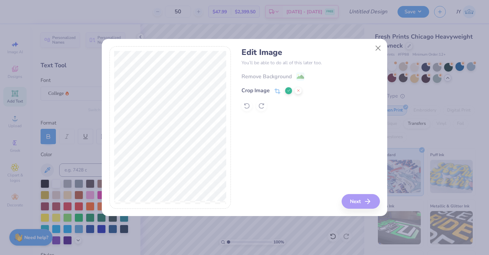
click at [288, 90] on icon at bounding box center [289, 91] width 4 height 4
click at [301, 73] on icon at bounding box center [300, 77] width 8 height 8
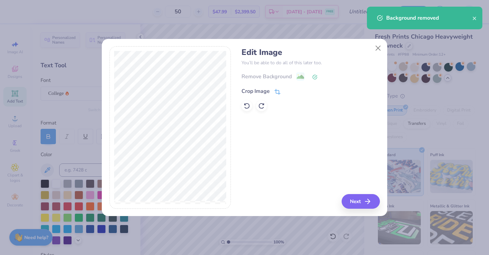
click at [277, 91] on icon at bounding box center [278, 92] width 6 height 6
click at [332, 174] on div "Edit Image You’ll be able to do all of this later too. Remove Background Crop I…" at bounding box center [311, 127] width 138 height 162
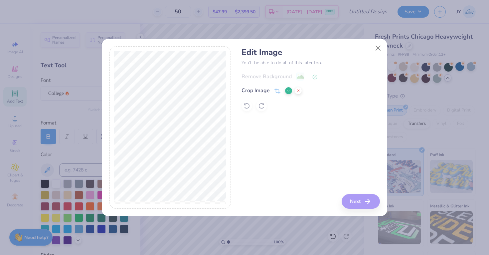
click at [288, 89] on icon at bounding box center [289, 91] width 4 height 4
click at [356, 201] on button "Next" at bounding box center [362, 201] width 38 height 15
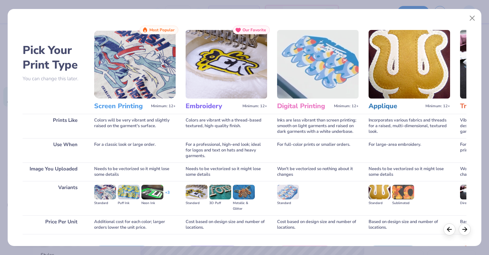
scroll to position [44, 0]
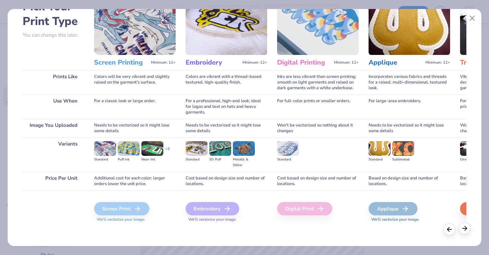
click at [465, 227] on icon at bounding box center [464, 228] width 7 height 7
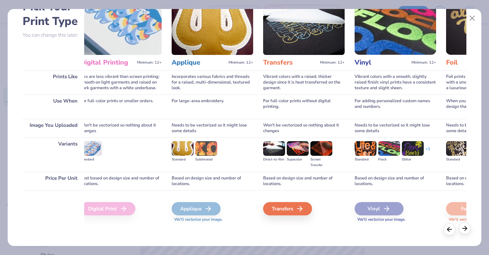
scroll to position [0, 222]
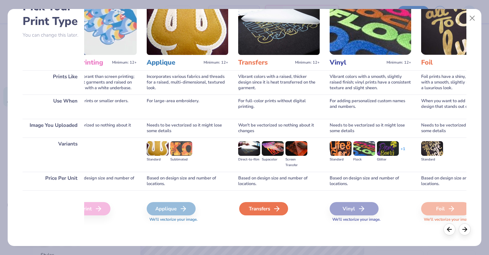
click at [273, 210] on div "Transfers" at bounding box center [263, 208] width 49 height 13
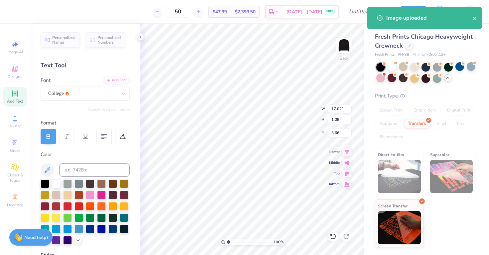
type input "4.30"
type input "3.11"
type input "8.95"
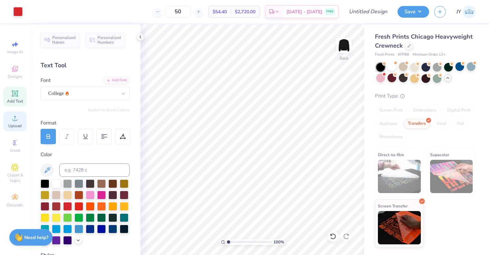
click at [15, 120] on circle at bounding box center [15, 120] width 4 height 4
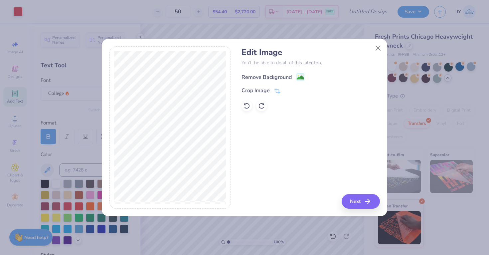
click at [297, 77] on image at bounding box center [300, 77] width 7 height 7
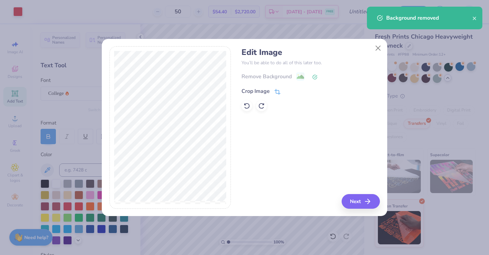
click at [274, 93] on div "Crop Image" at bounding box center [261, 91] width 39 height 8
click at [281, 130] on div "Edit Image You’ll be able to do all of this later too. Remove Background Crop I…" at bounding box center [311, 127] width 138 height 162
click at [288, 90] on icon at bounding box center [289, 91] width 4 height 4
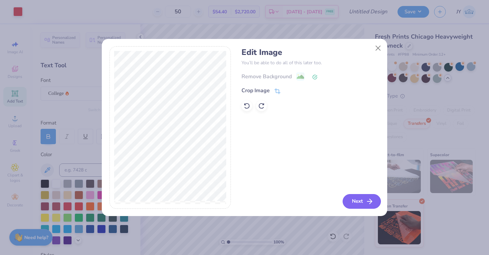
click at [358, 203] on button "Next" at bounding box center [362, 201] width 38 height 15
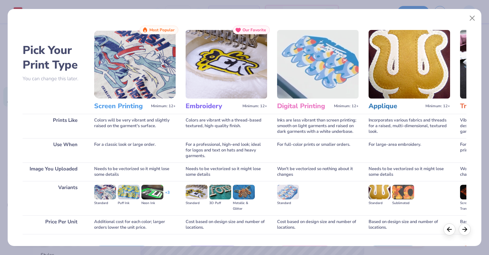
scroll to position [44, 0]
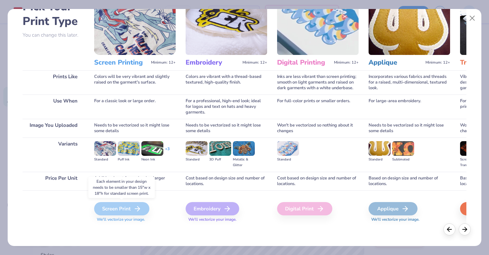
click at [113, 205] on div "Screen Print" at bounding box center [121, 208] width 55 height 13
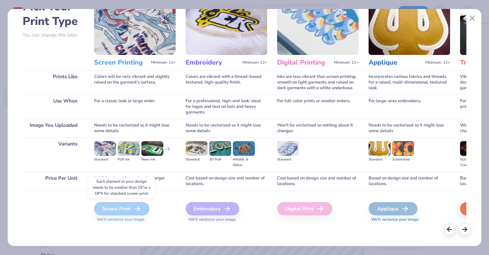
click at [113, 205] on div "Screen Print" at bounding box center [121, 208] width 55 height 13
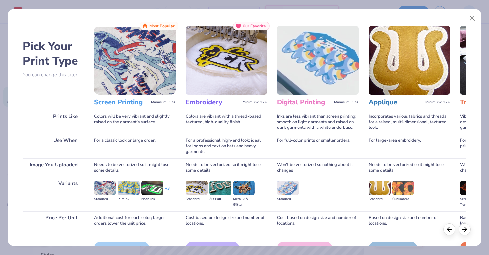
scroll to position [0, 0]
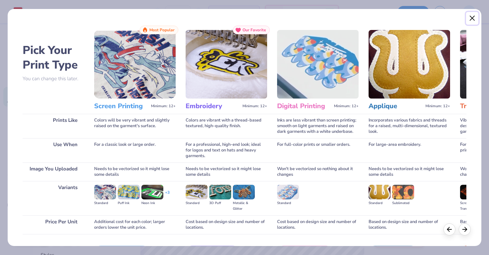
click at [473, 19] on button "Close" at bounding box center [472, 18] width 13 height 13
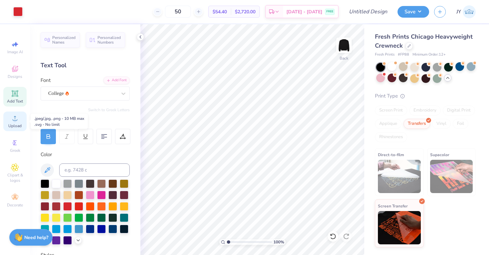
click at [20, 121] on div "Upload" at bounding box center [14, 121] width 23 height 20
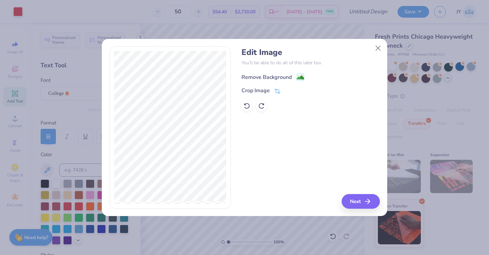
click at [290, 78] on div "Remove Background" at bounding box center [267, 77] width 50 height 8
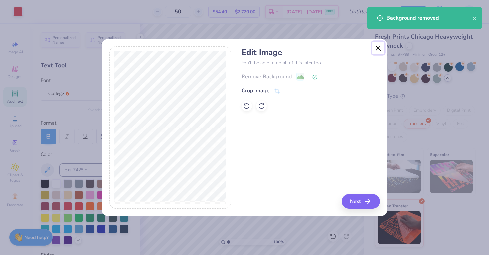
click at [378, 50] on button "Close" at bounding box center [378, 48] width 13 height 13
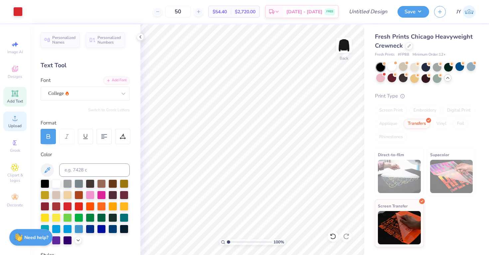
click at [12, 123] on span "Upload" at bounding box center [14, 125] width 13 height 5
click at [18, 121] on icon at bounding box center [15, 118] width 8 height 8
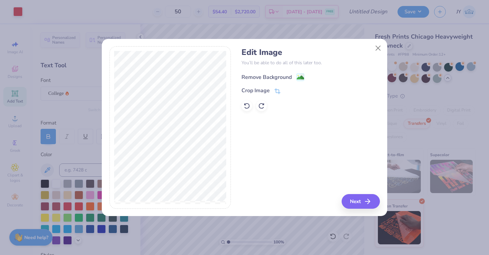
click at [289, 78] on div "Remove Background" at bounding box center [267, 77] width 50 height 8
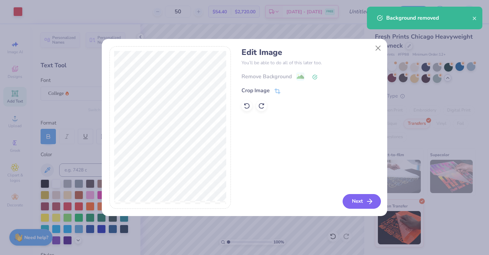
click at [358, 197] on button "Next" at bounding box center [362, 201] width 38 height 15
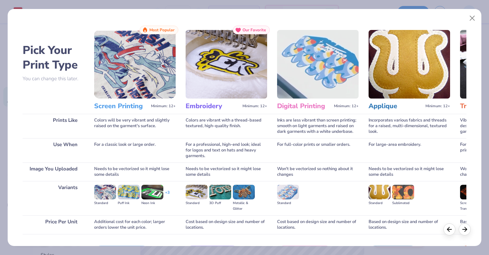
scroll to position [44, 0]
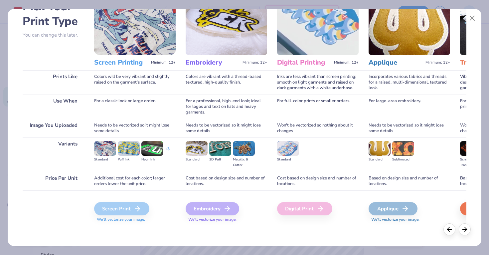
click at [125, 218] on span "We'll vectorize your image." at bounding box center [135, 220] width 82 height 6
click at [464, 230] on icon at bounding box center [464, 228] width 7 height 7
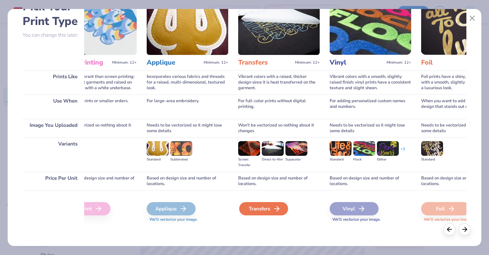
click at [272, 210] on div "Transfers" at bounding box center [263, 208] width 49 height 13
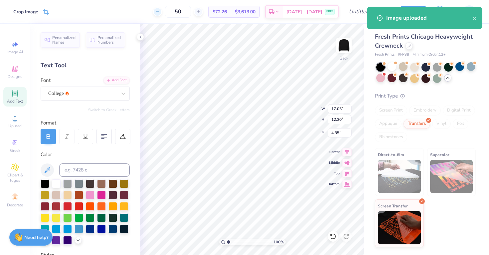
click at [159, 12] on line at bounding box center [157, 12] width 3 height 0
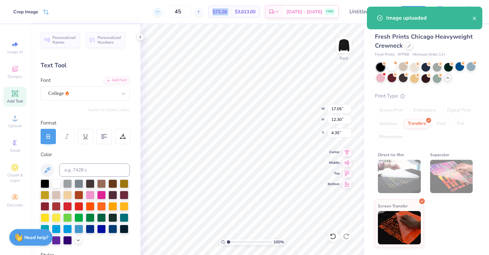
click at [159, 12] on line at bounding box center [157, 12] width 3 height 0
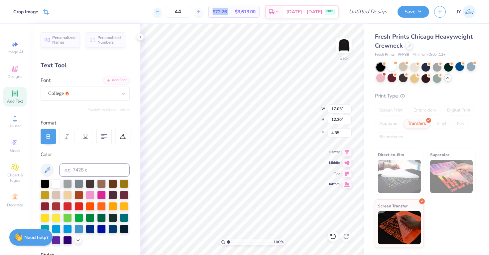
click at [159, 12] on line at bounding box center [157, 12] width 3 height 0
type input "40"
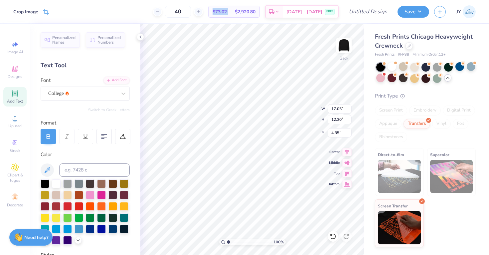
type input "7.32"
type input "5.28"
type input "5.22"
type input "4.66"
type input "3.36"
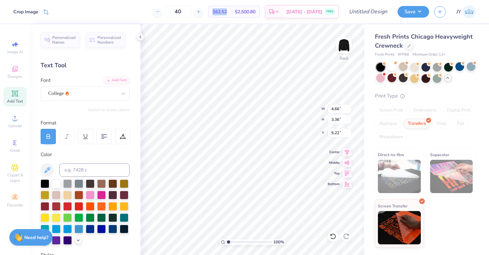
type input "5.21"
click at [381, 79] on div at bounding box center [380, 78] width 9 height 9
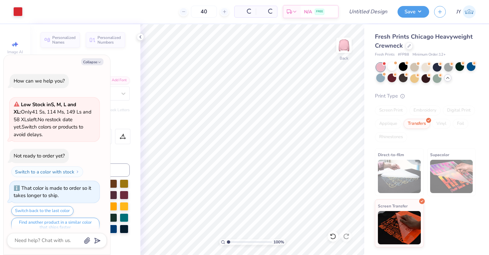
scroll to position [1046, 0]
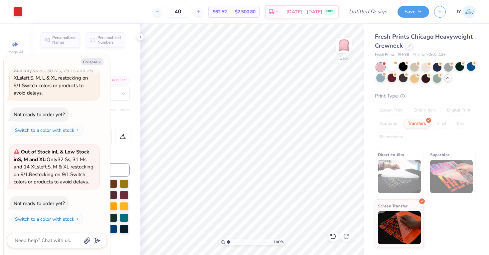
click at [401, 69] on div at bounding box center [403, 66] width 9 height 9
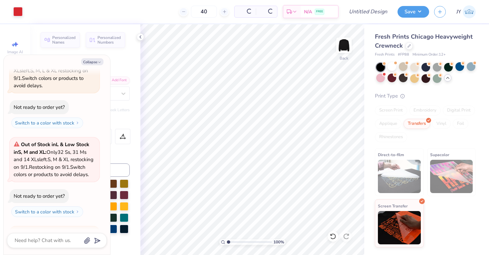
scroll to position [1135, 0]
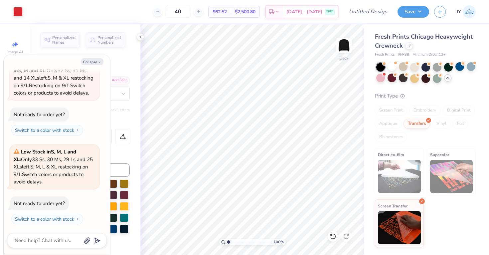
type textarea "x"
